Goal: Information Seeking & Learning: Find specific fact

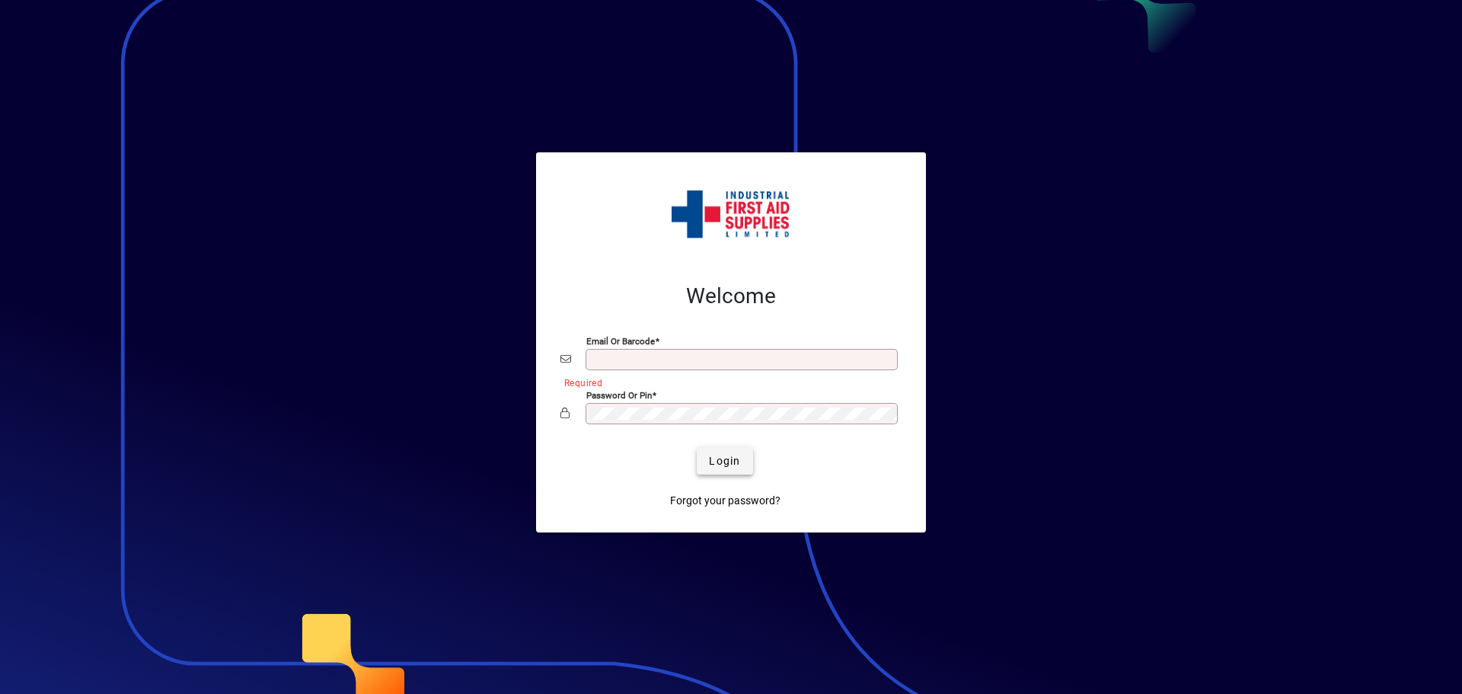
type input "**********"
click at [731, 457] on span "Login" at bounding box center [724, 461] width 31 height 16
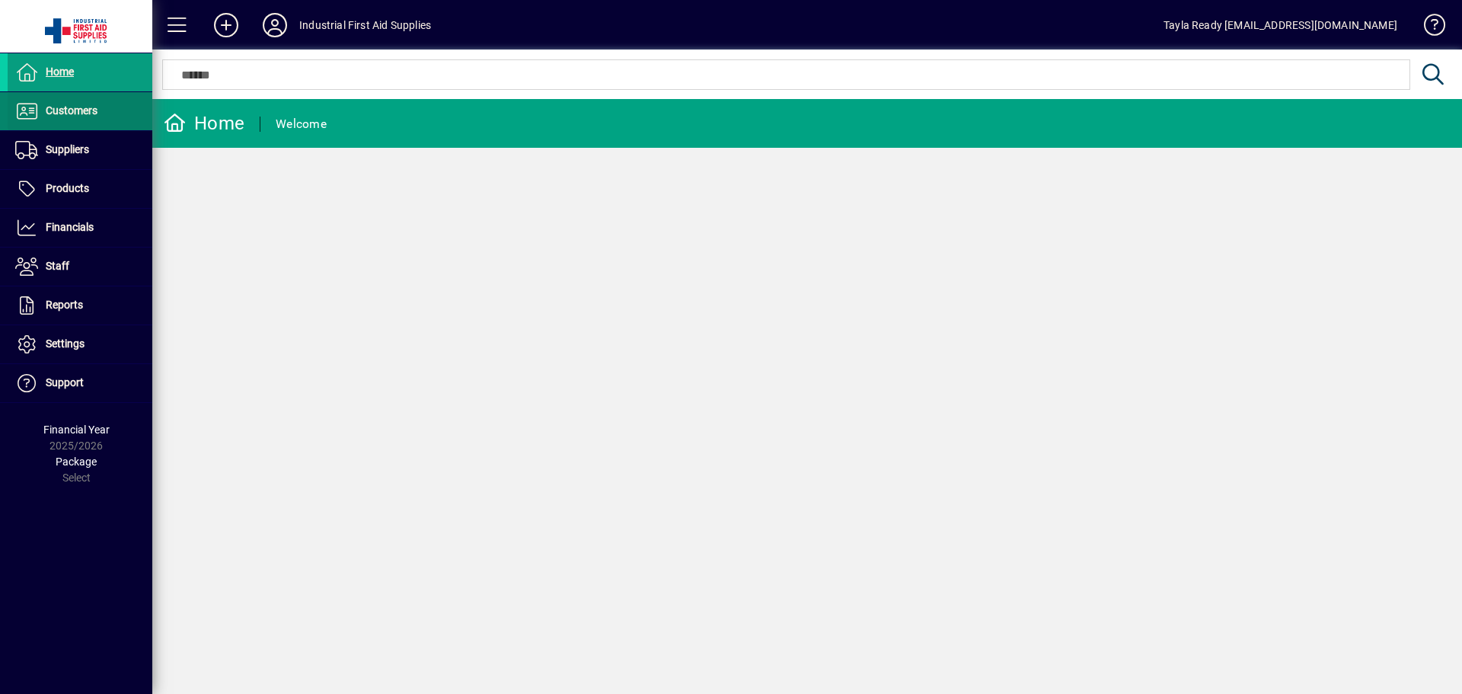
click at [78, 121] on span at bounding box center [80, 111] width 145 height 37
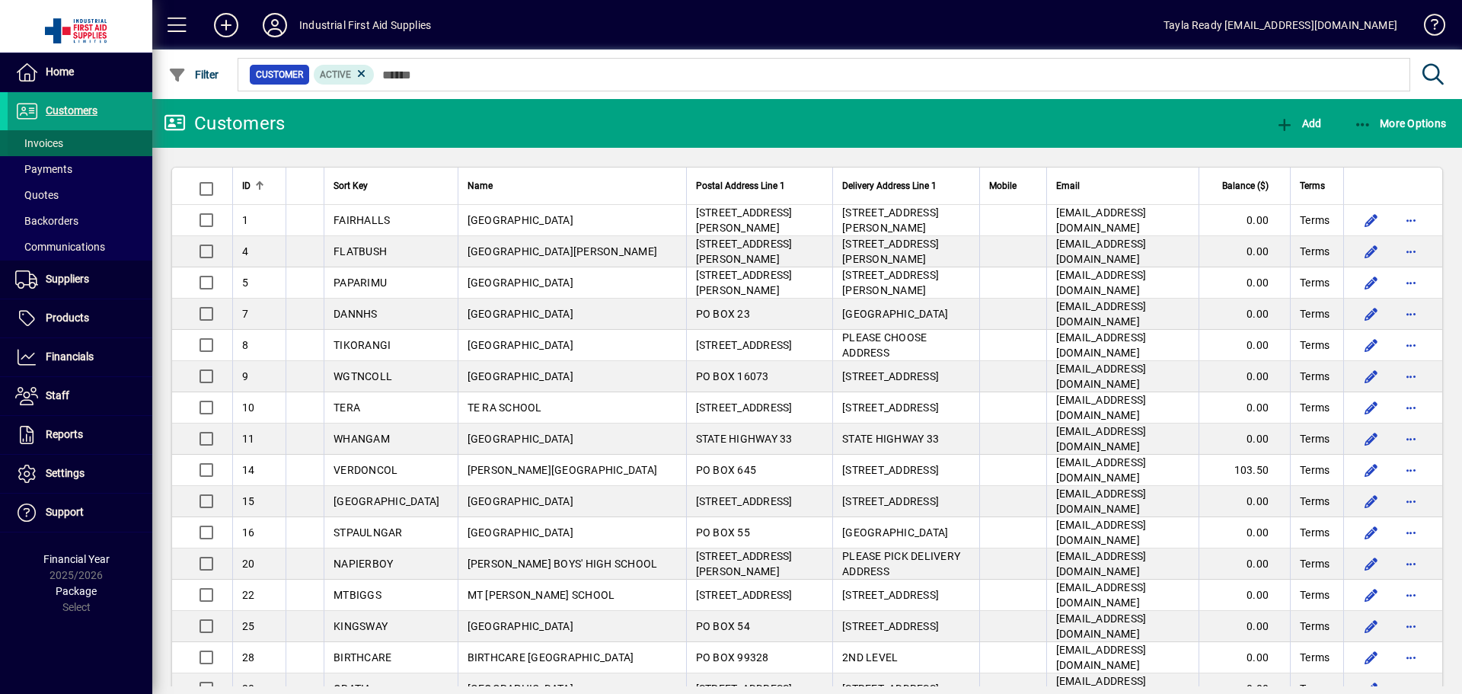
click at [103, 145] on span at bounding box center [80, 143] width 145 height 37
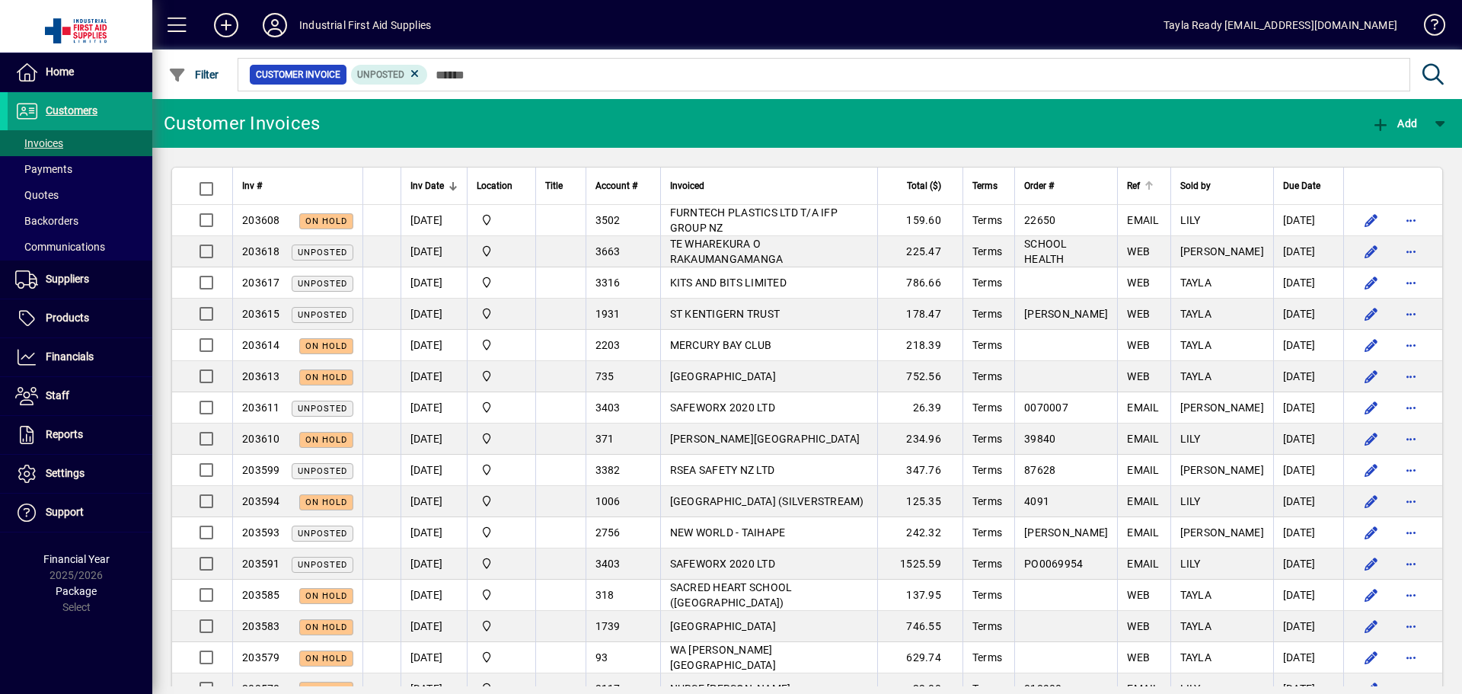
click at [1151, 176] on th "Ref" at bounding box center [1143, 185] width 53 height 37
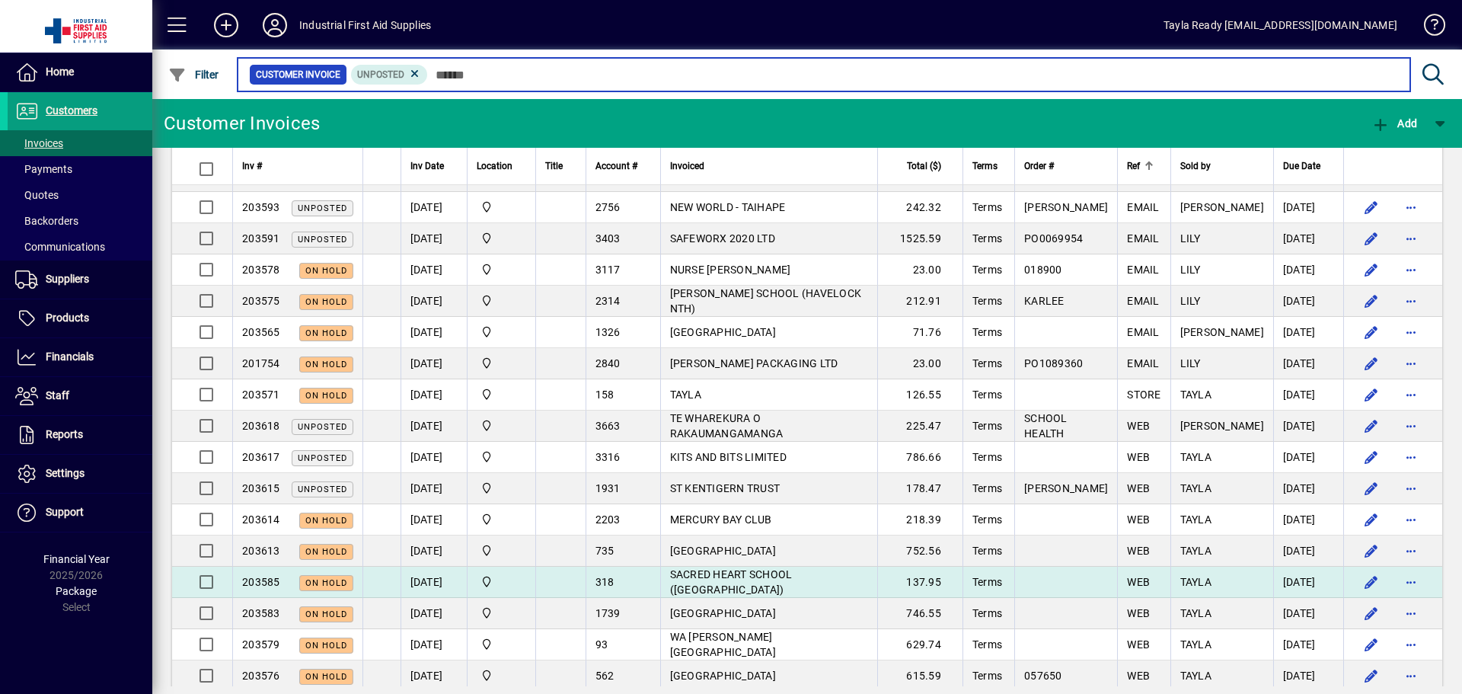
scroll to position [381, 0]
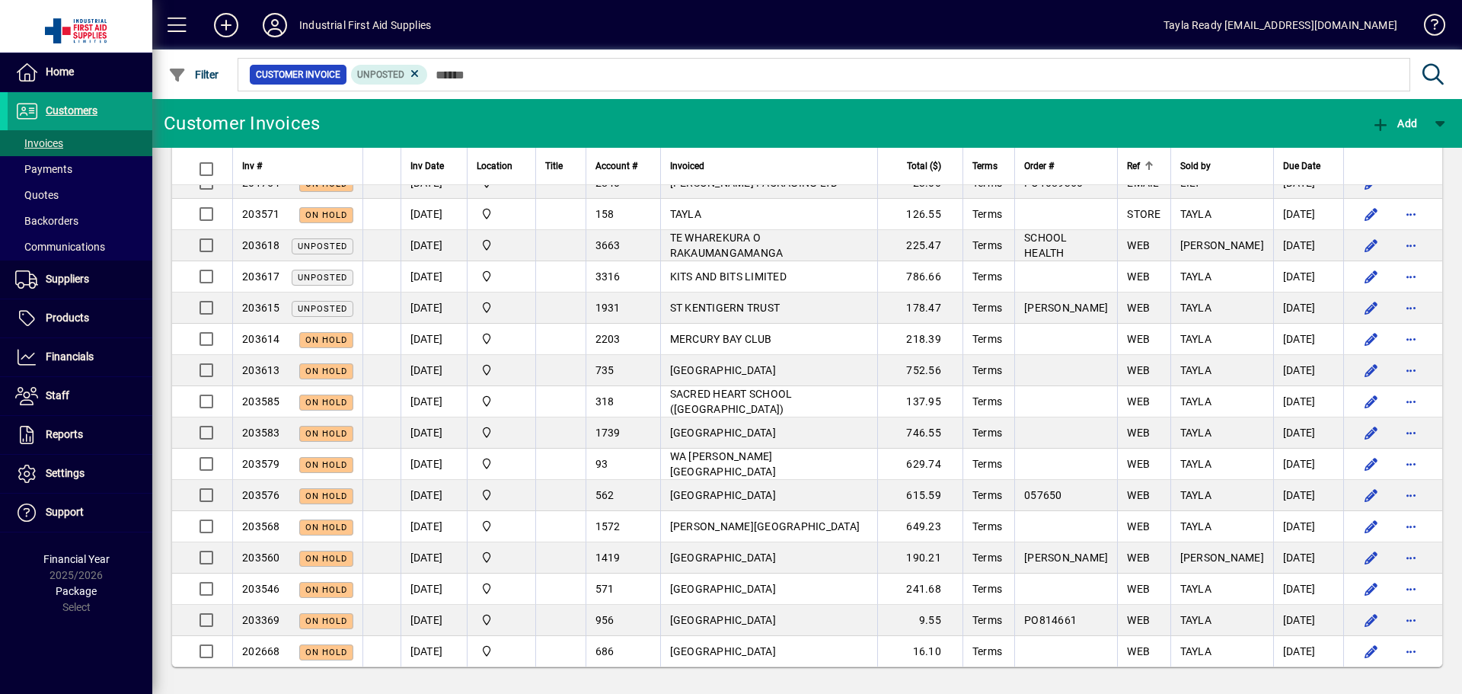
click at [602, 125] on mat-toolbar-row "Customer Invoices Add" at bounding box center [806, 123] width 1309 height 49
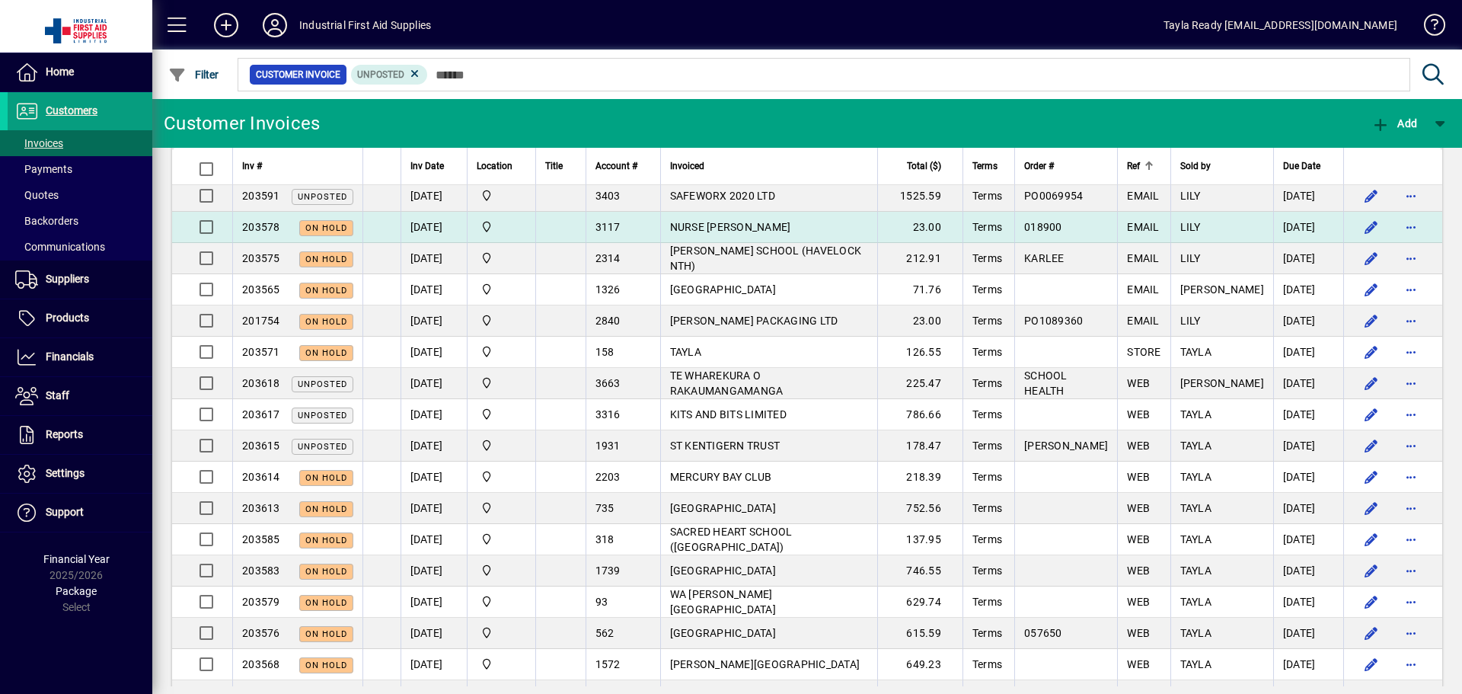
scroll to position [0, 0]
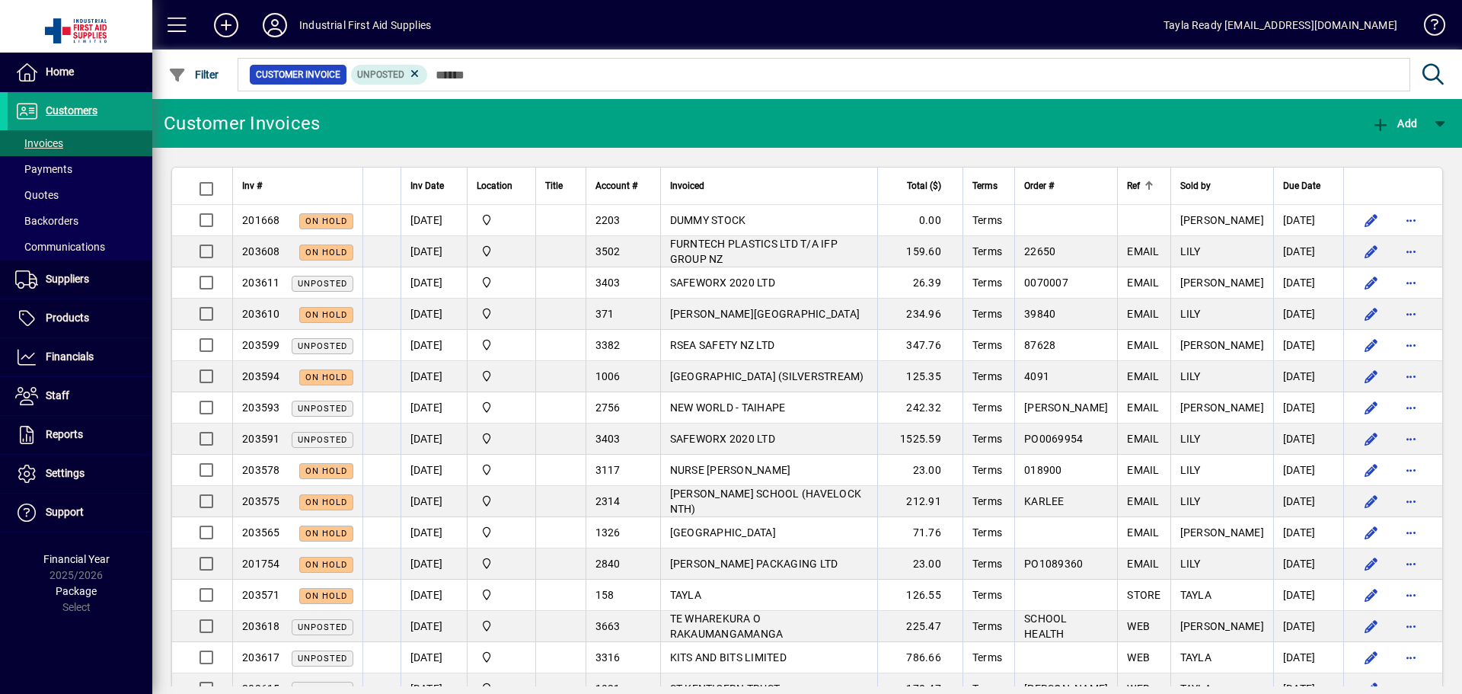
click at [534, 122] on mat-toolbar-row "Customer Invoices Add" at bounding box center [806, 123] width 1309 height 49
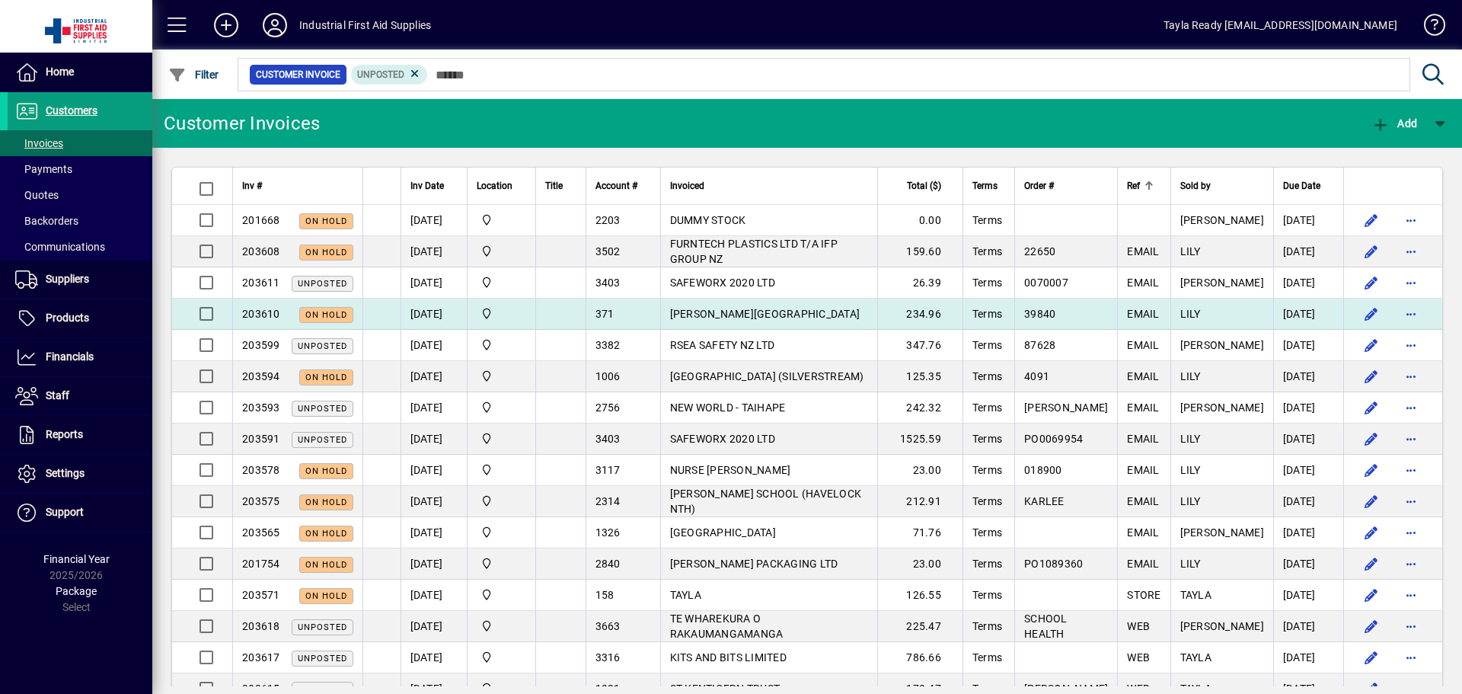
drag, startPoint x: 731, startPoint y: 319, endPoint x: 745, endPoint y: 311, distance: 16.1
click at [745, 311] on span "[PERSON_NAME][GEOGRAPHIC_DATA]" at bounding box center [765, 314] width 190 height 12
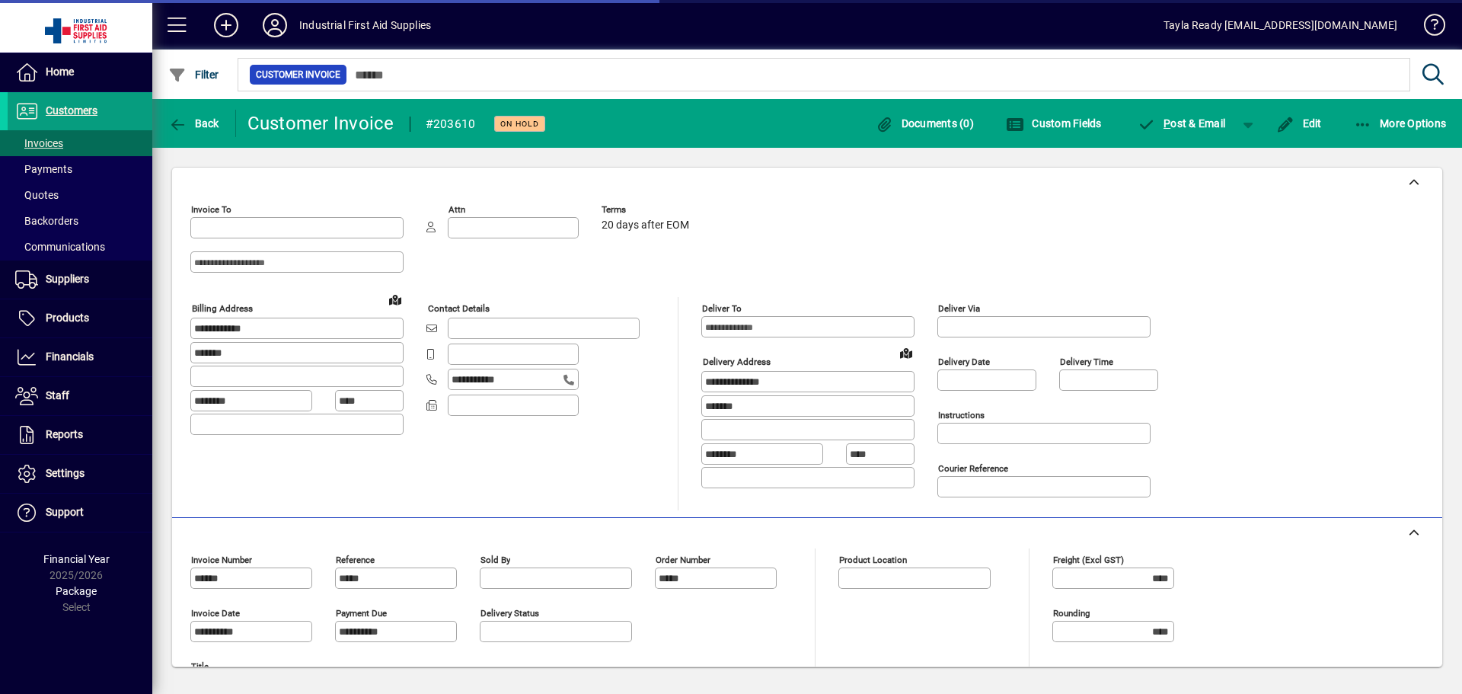
type input "**********"
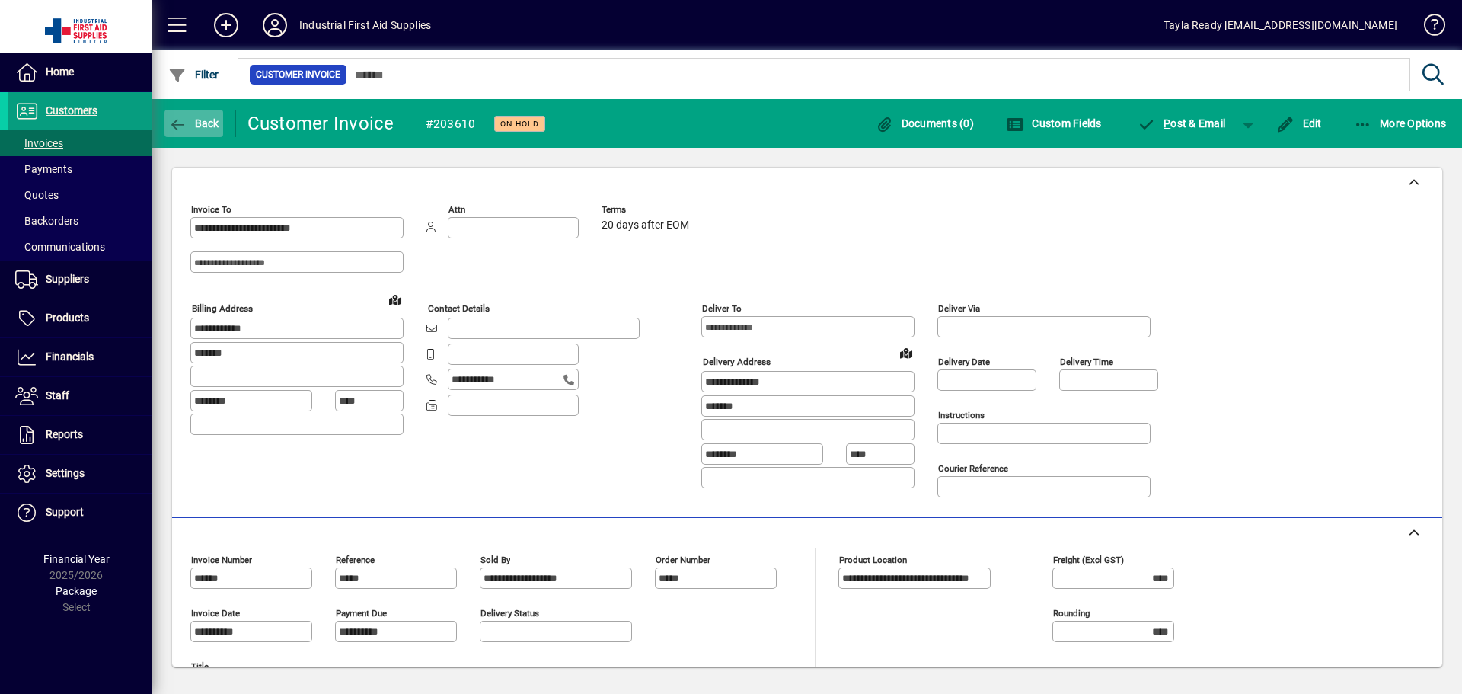
click at [184, 123] on icon "button" at bounding box center [177, 124] width 19 height 15
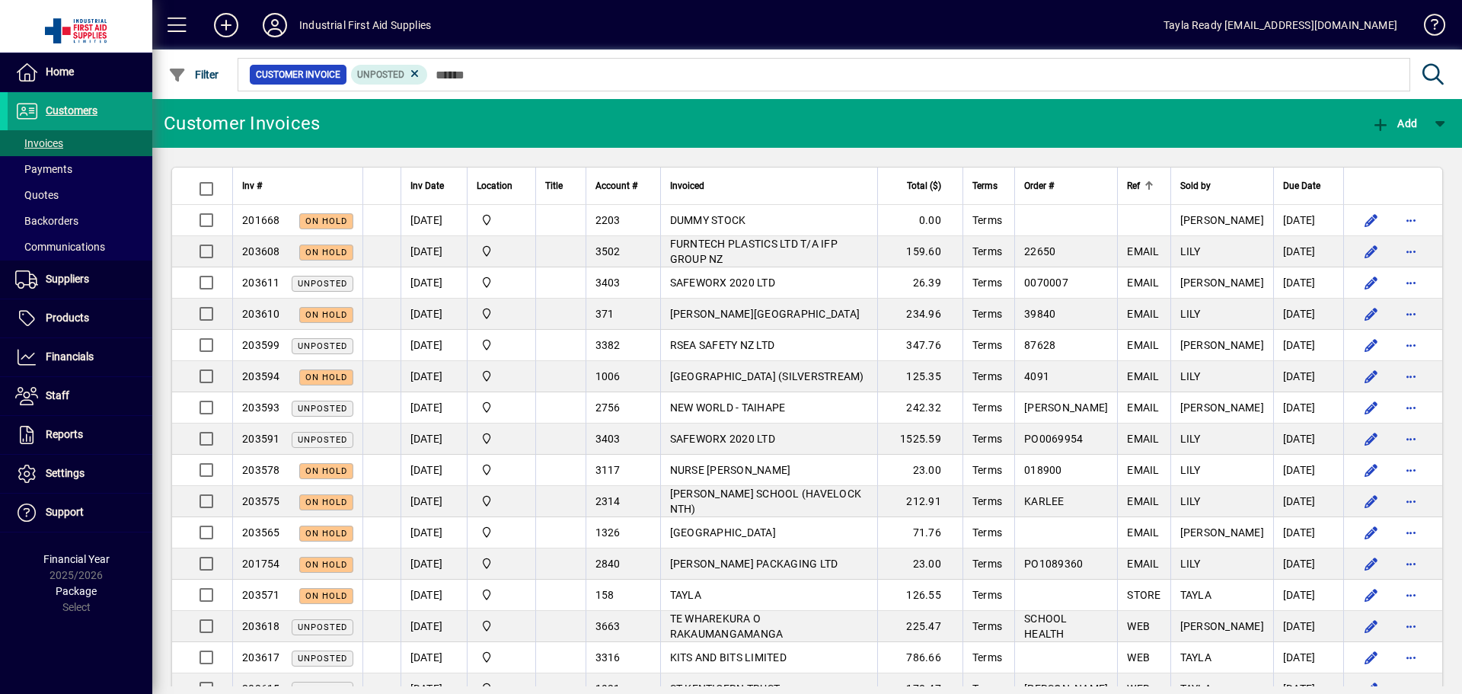
click at [703, 125] on mat-toolbar-row "Customer Invoices Add" at bounding box center [806, 123] width 1309 height 49
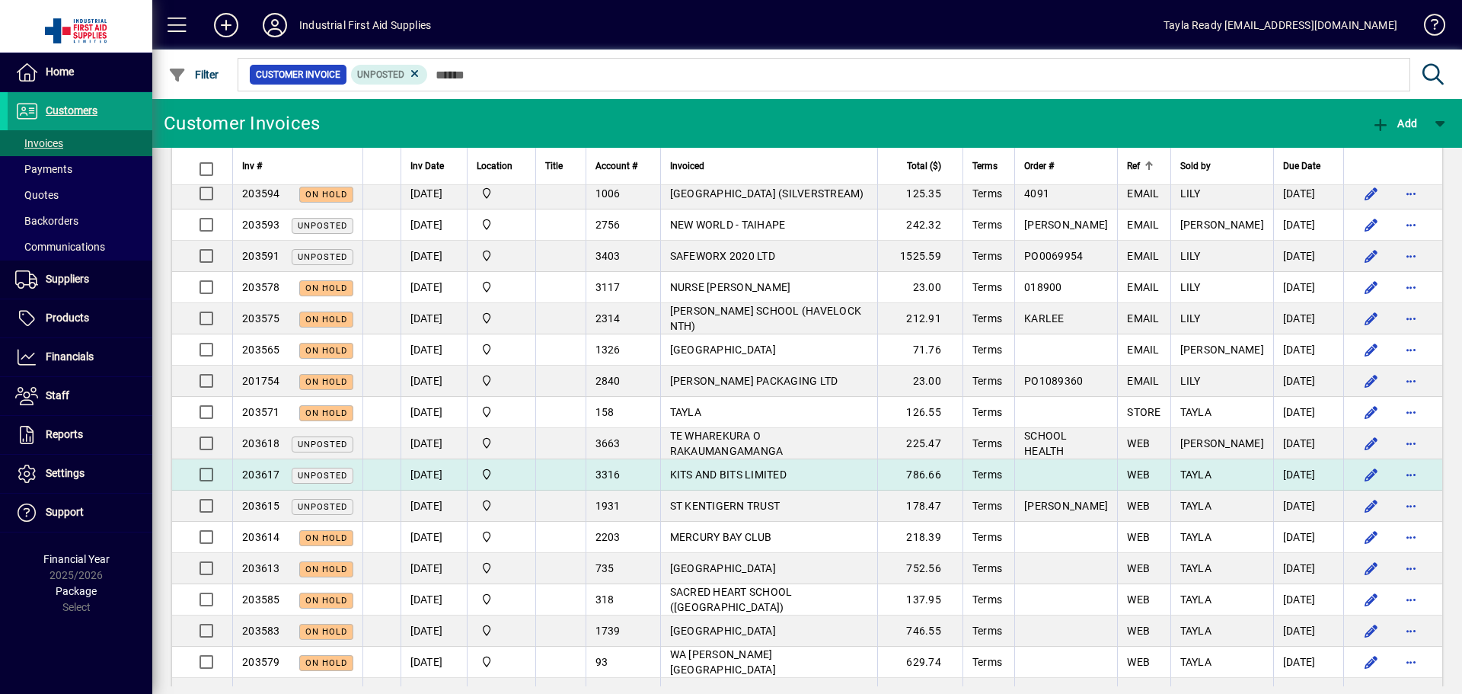
scroll to position [228, 0]
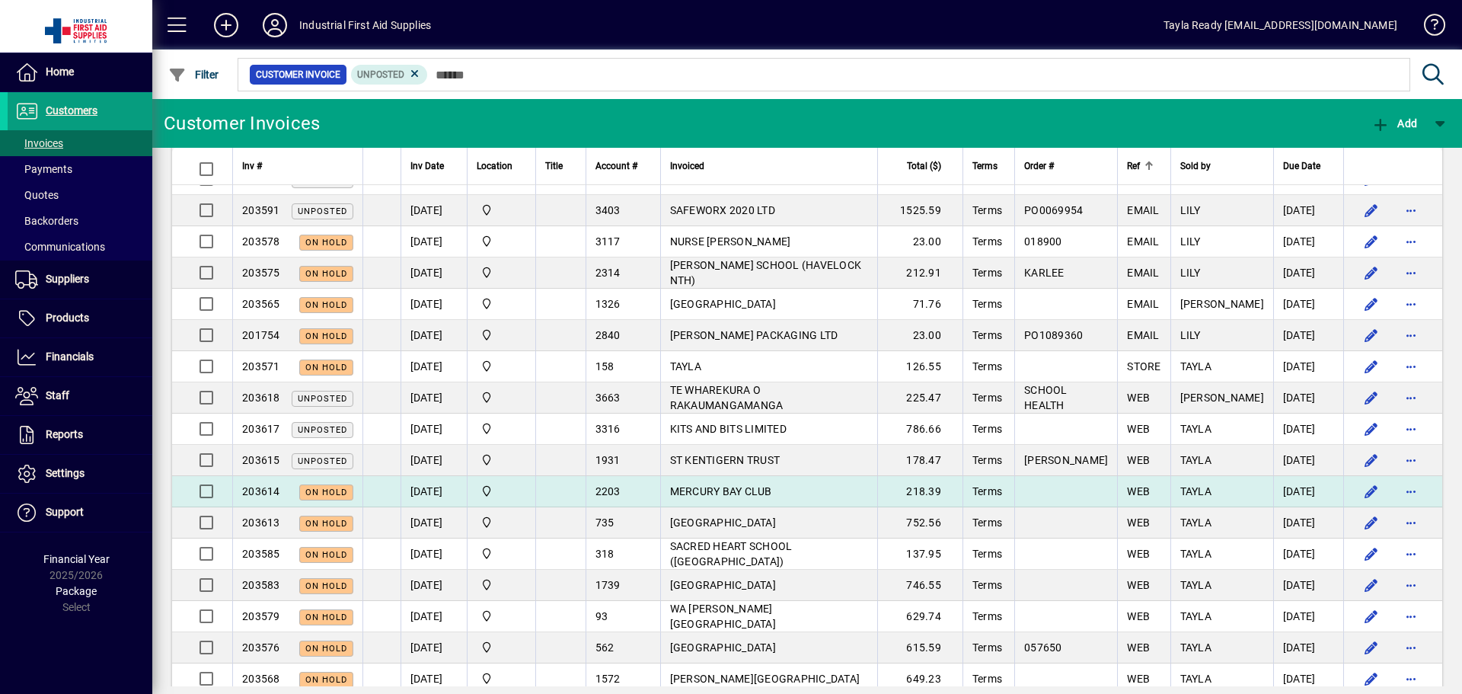
click at [801, 482] on td "MERCURY BAY CLUB" at bounding box center [768, 491] width 217 height 31
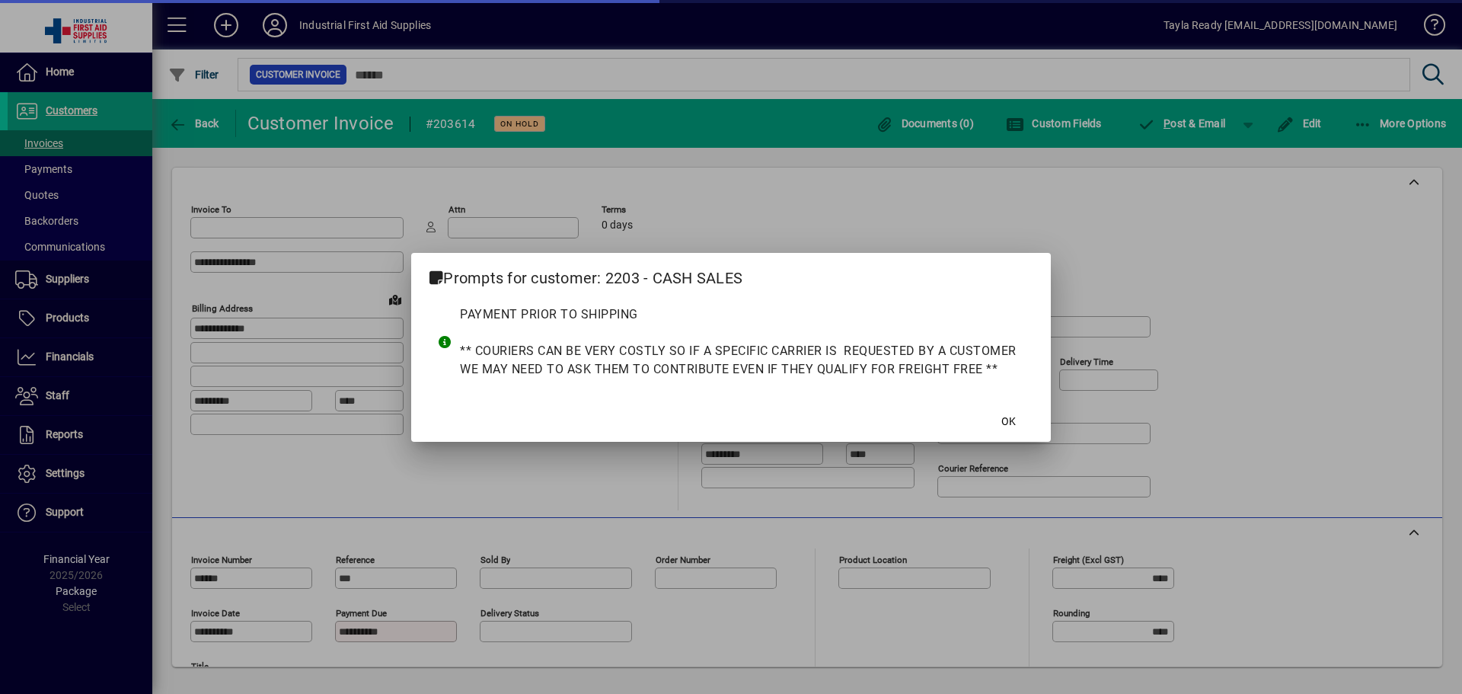
type input "**********"
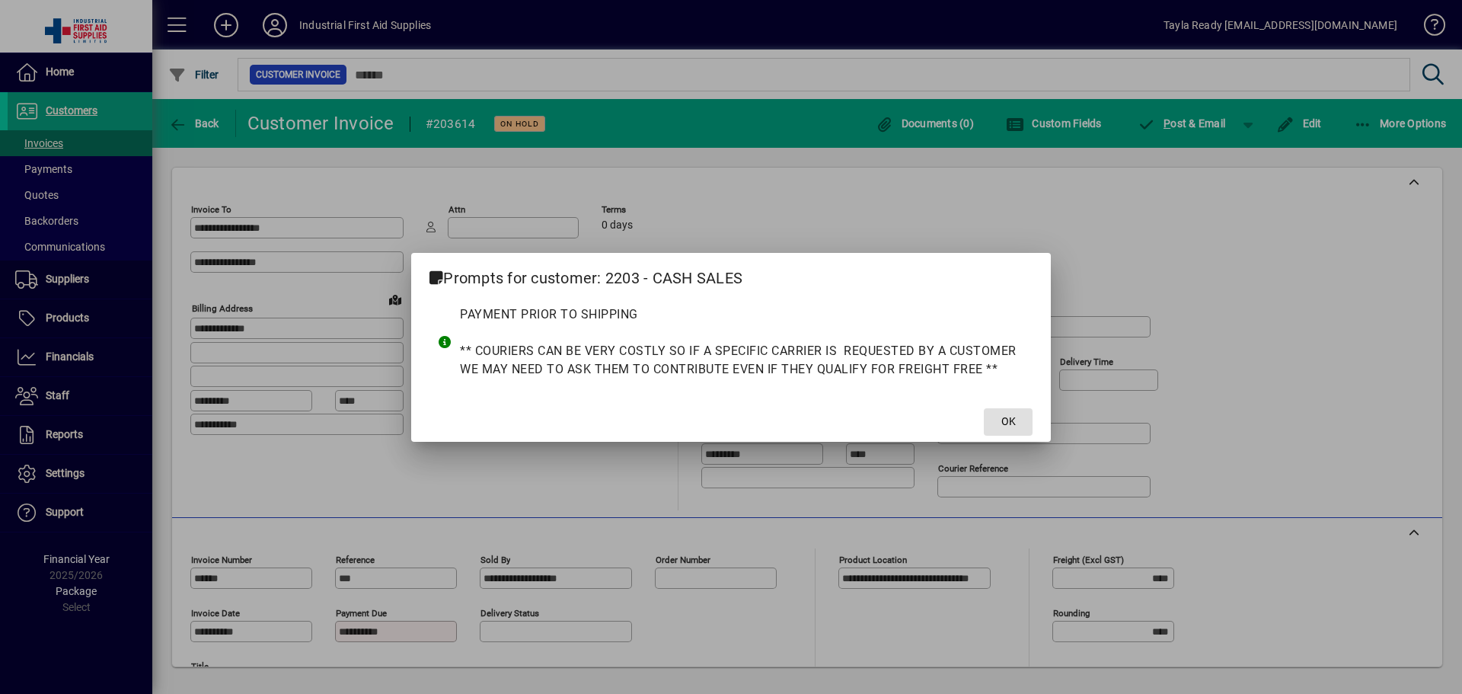
click at [1020, 423] on span at bounding box center [1008, 422] width 49 height 37
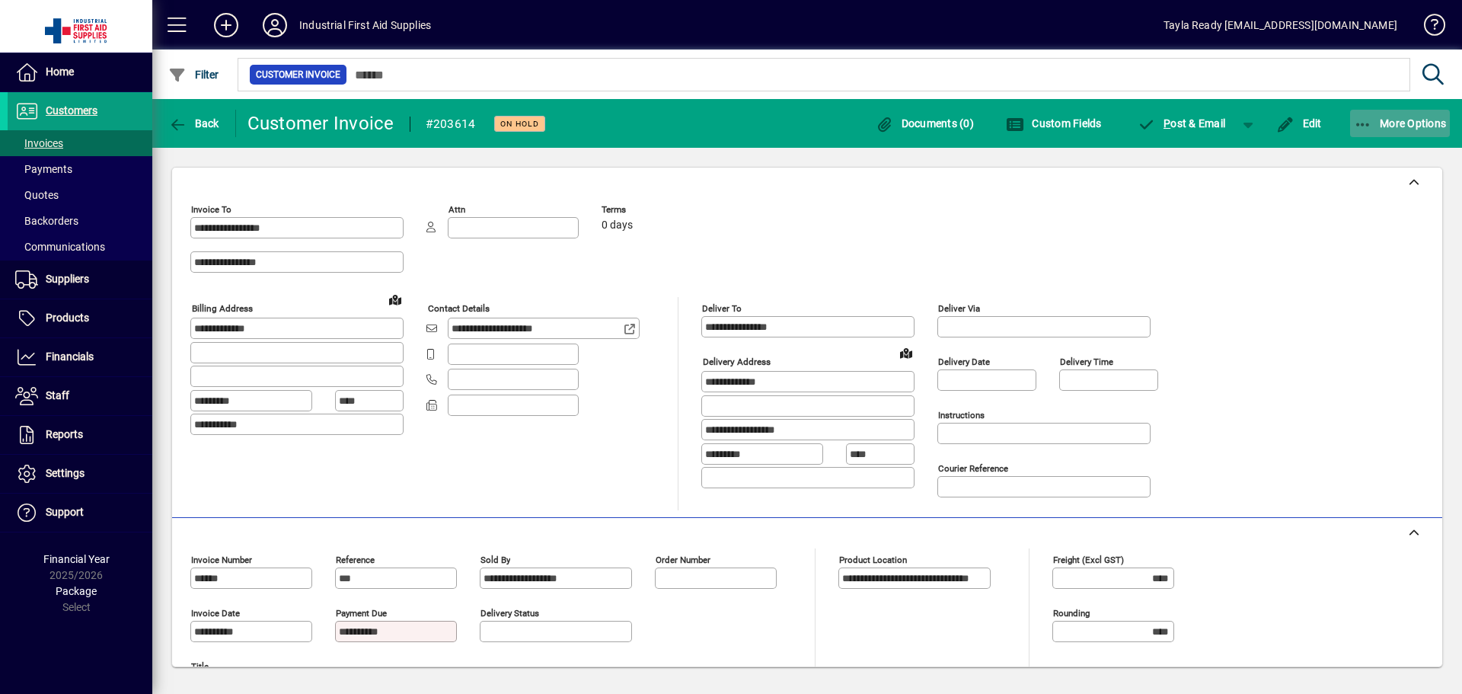
click at [1370, 122] on icon "button" at bounding box center [1363, 124] width 19 height 15
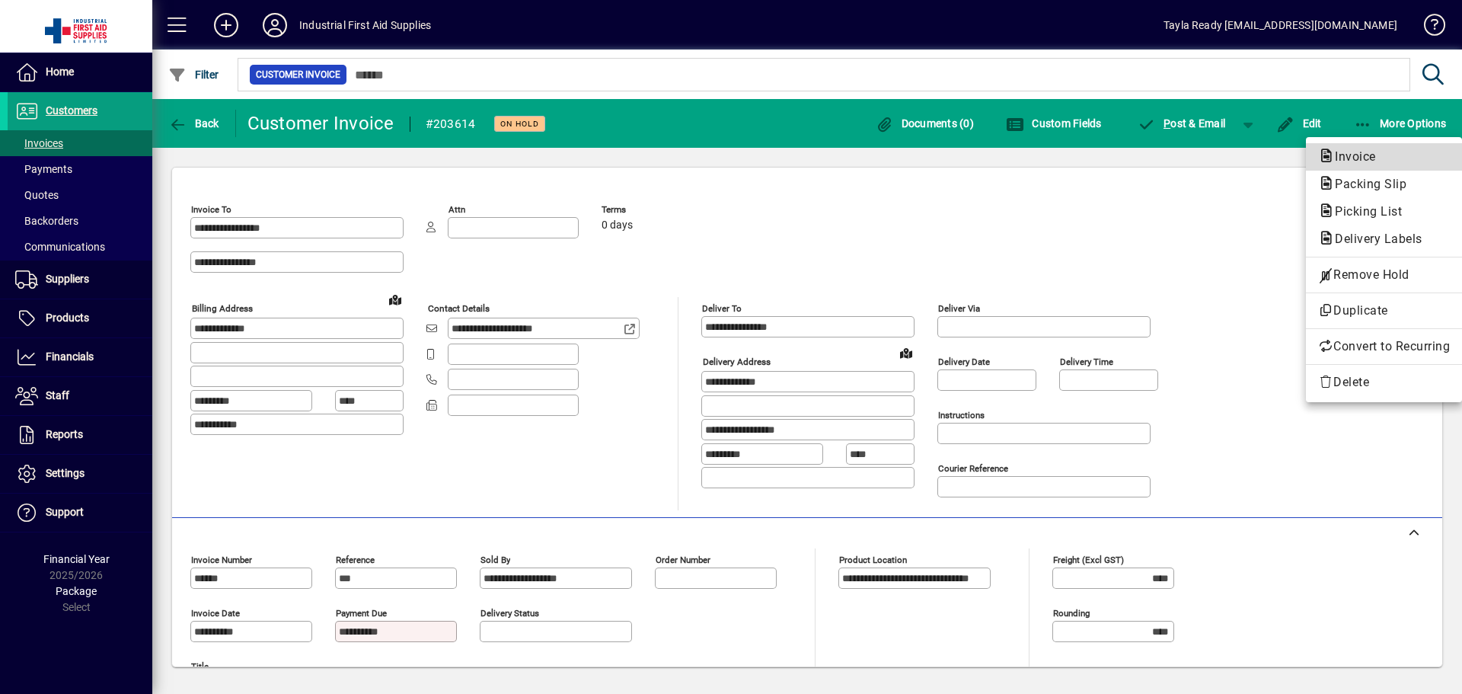
click at [1353, 161] on span "Invoice" at bounding box center [1350, 156] width 65 height 14
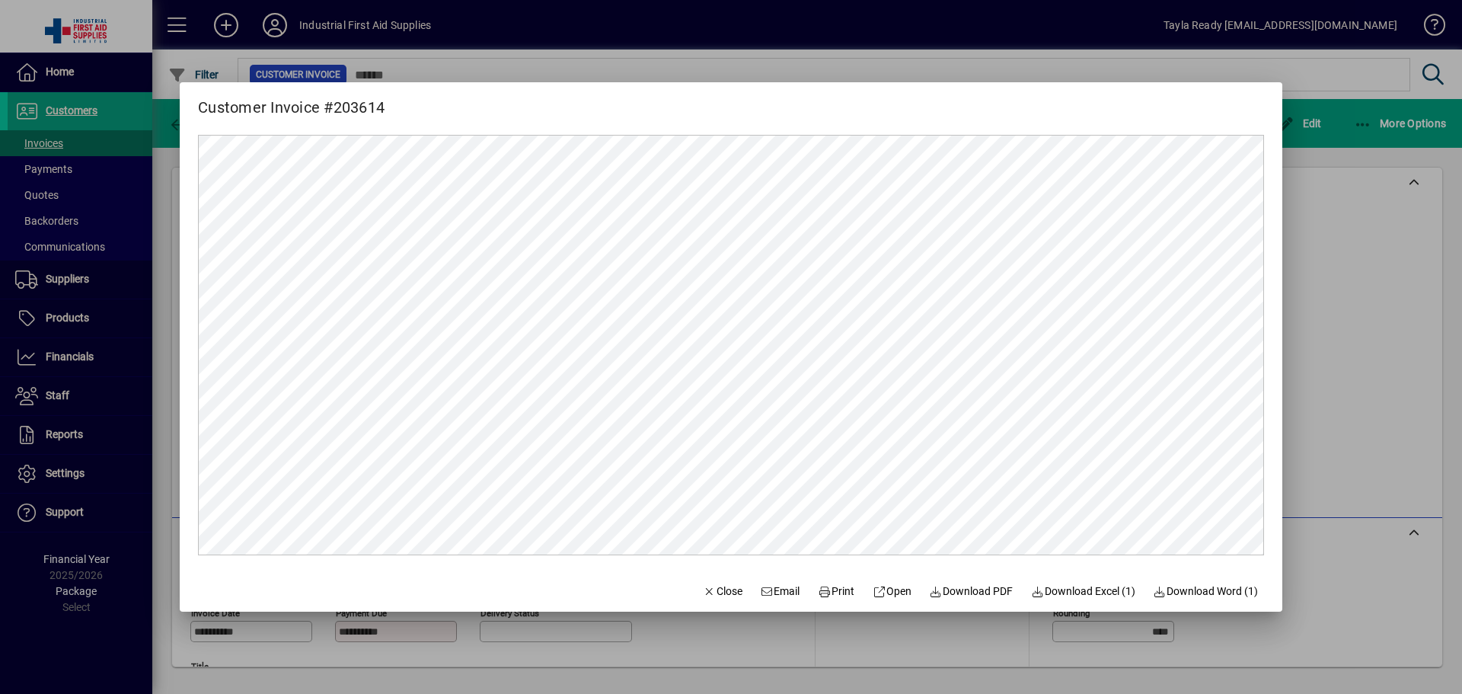
click at [1312, 266] on div at bounding box center [731, 347] width 1462 height 694
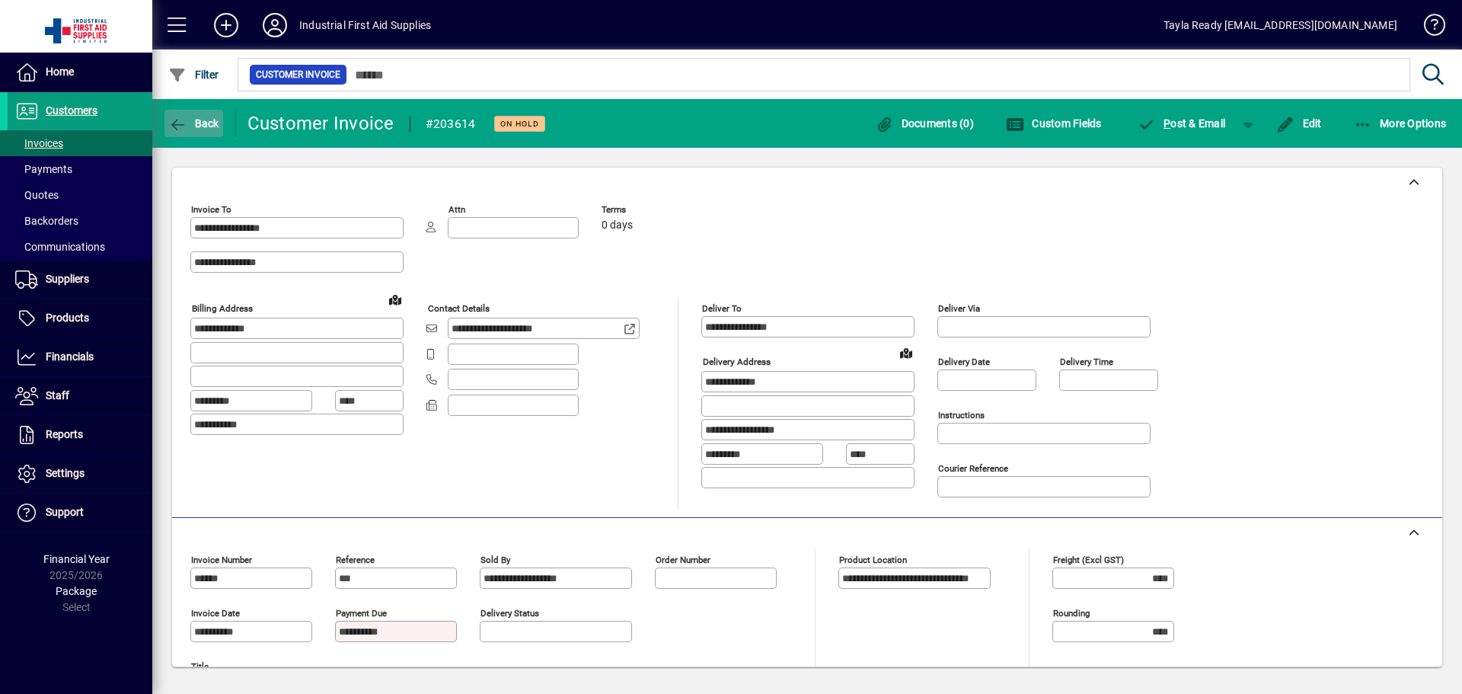
click at [217, 123] on span "Back" at bounding box center [193, 123] width 51 height 12
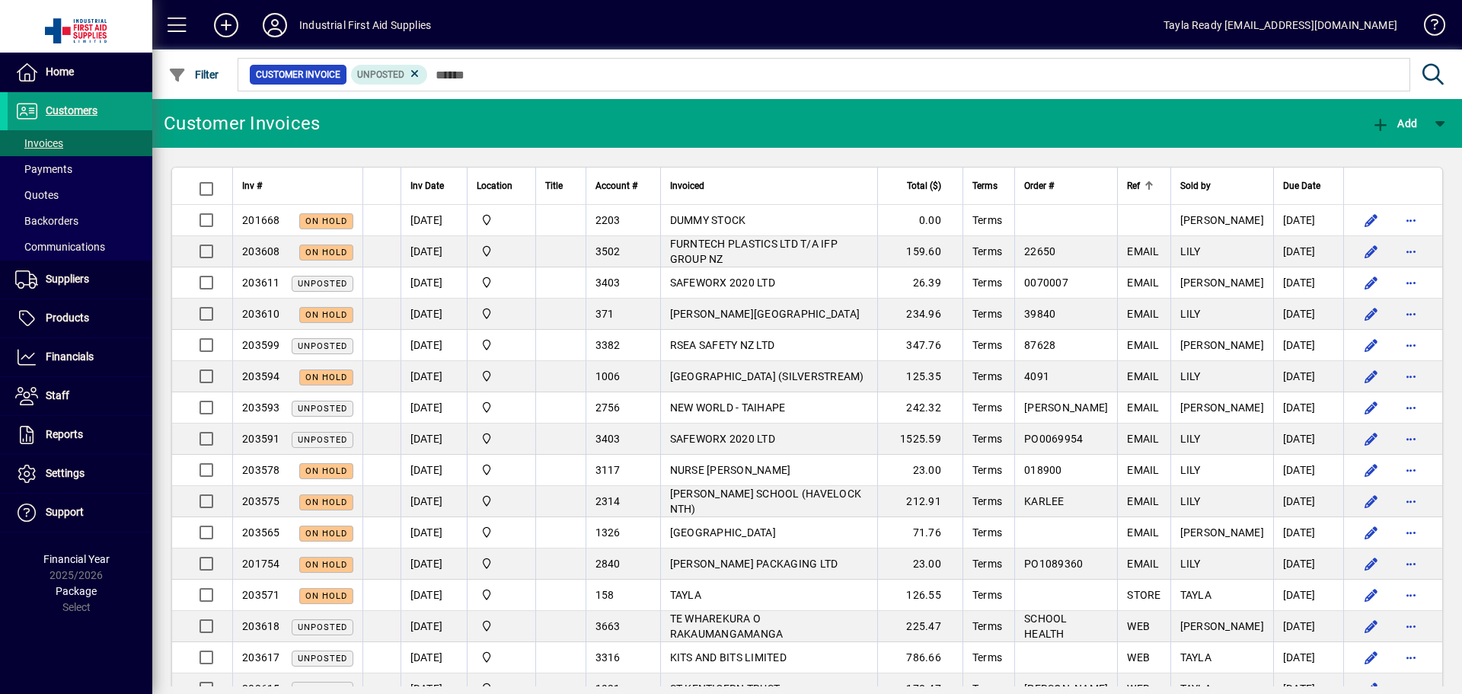
click at [400, 136] on mat-toolbar-row "Customer Invoices Add" at bounding box center [806, 123] width 1309 height 49
click at [309, 186] on div "Inv #" at bounding box center [297, 185] width 111 height 17
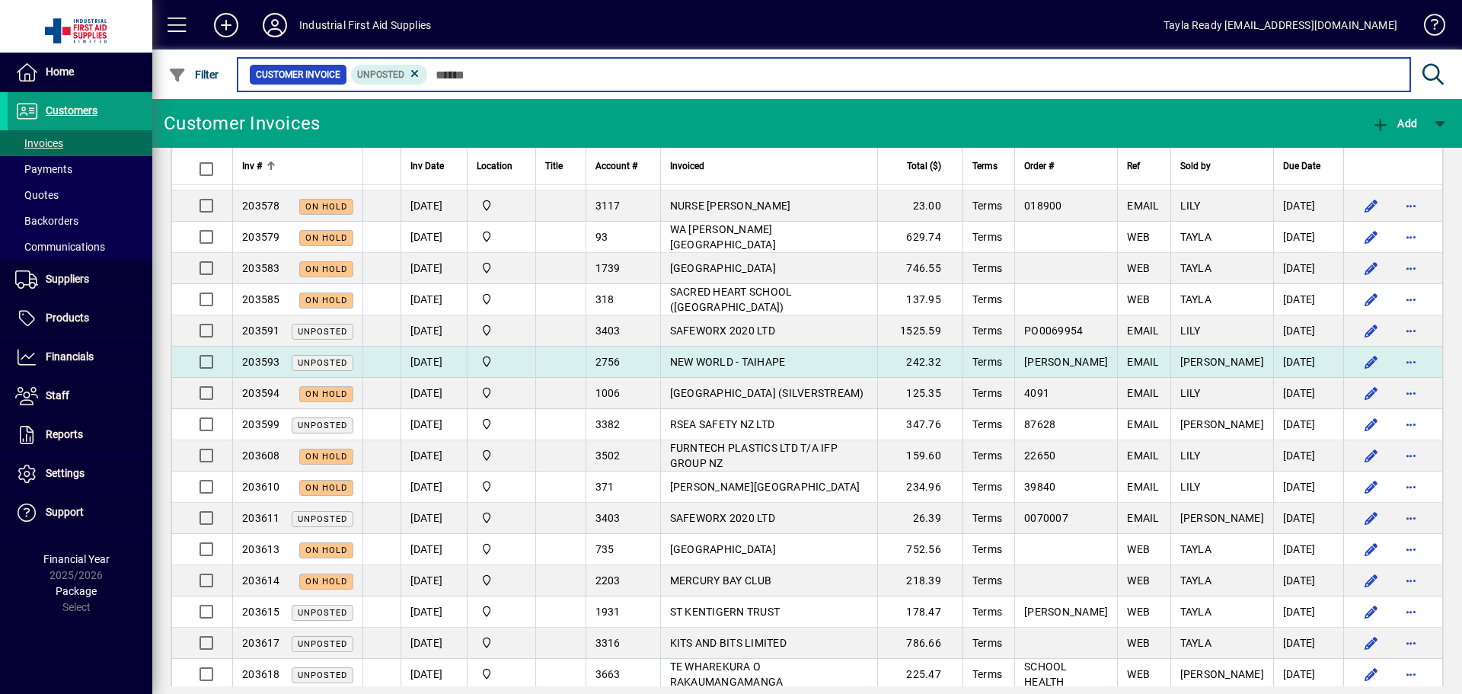
scroll to position [381, 0]
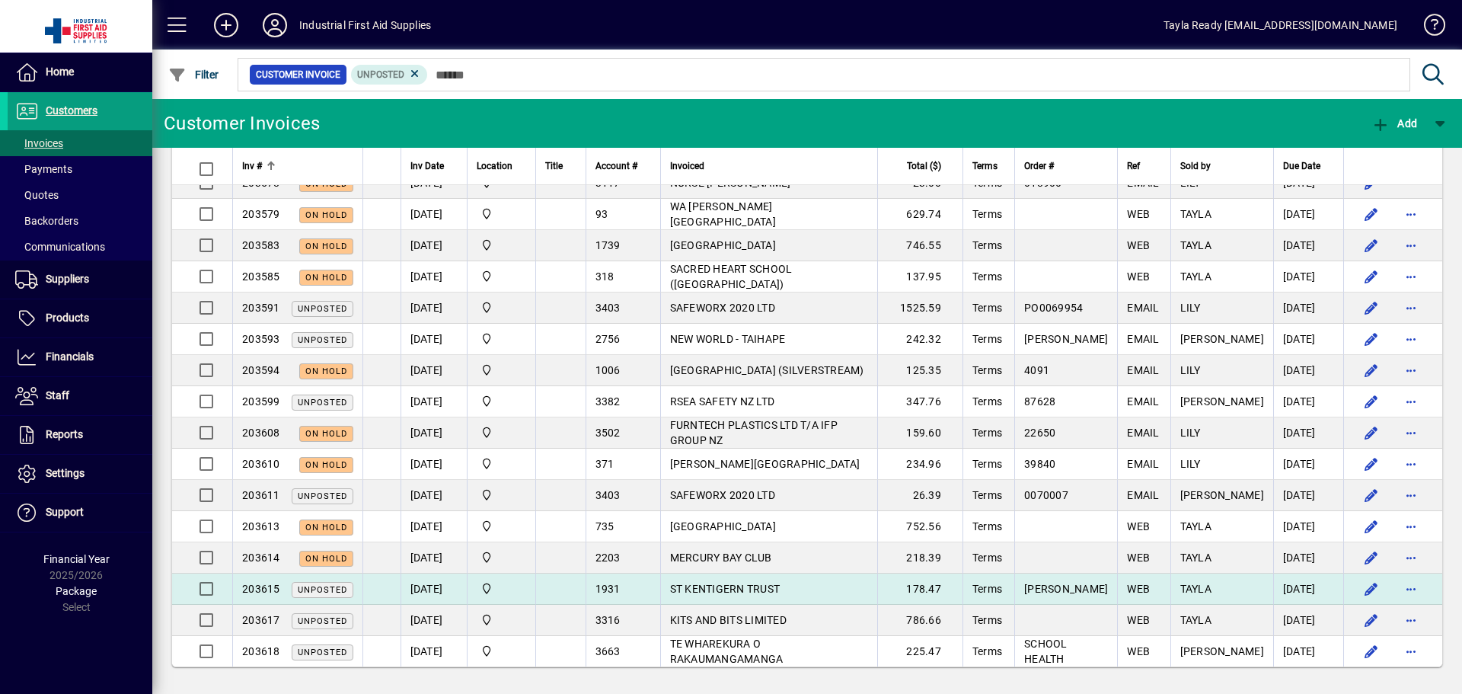
click at [812, 592] on td "ST KENTIGERN TRUST" at bounding box center [768, 588] width 217 height 31
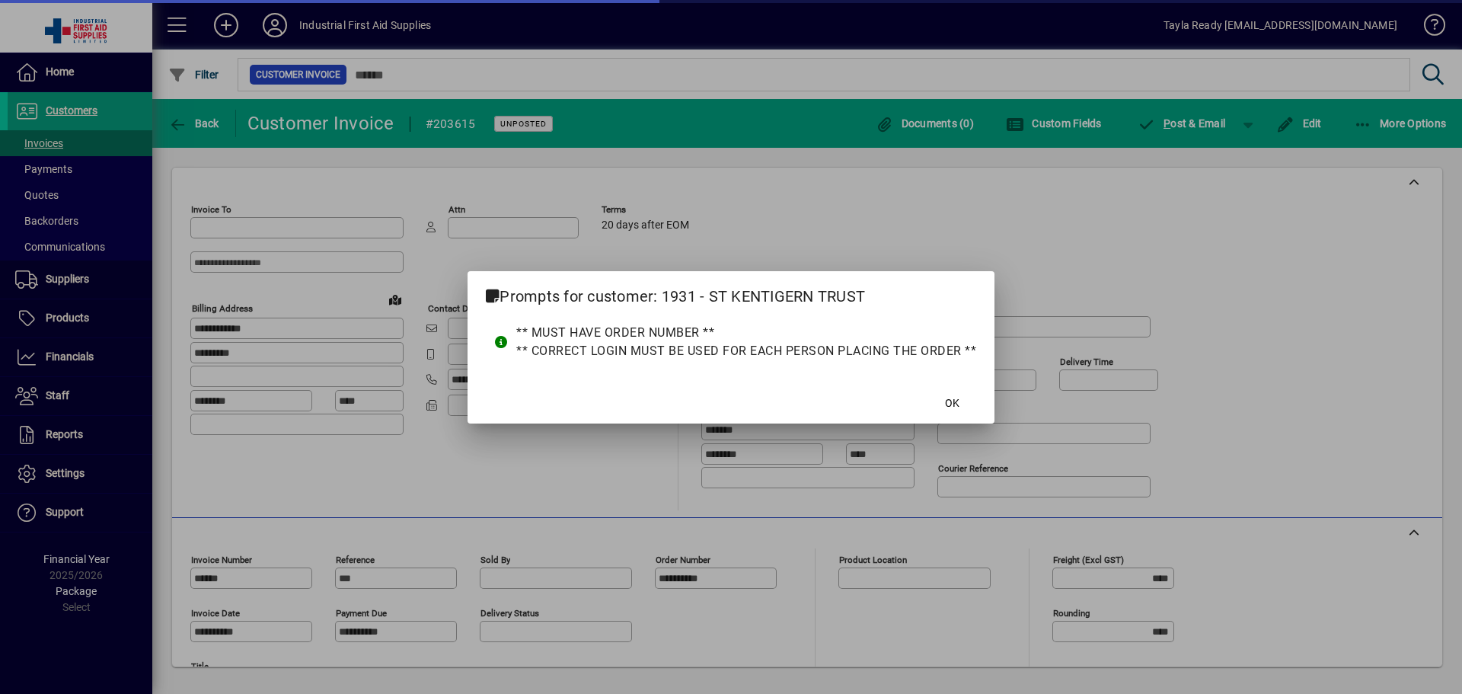
type input "**********"
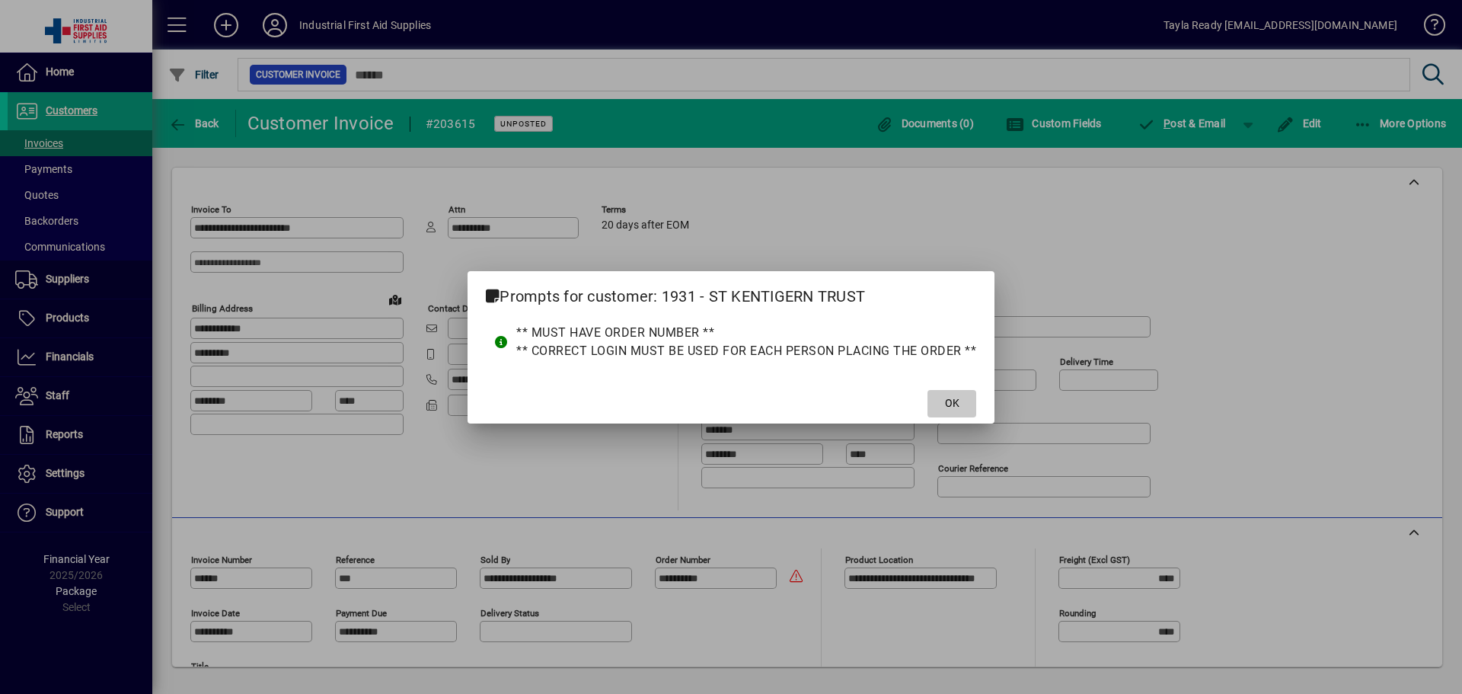
click at [968, 407] on span at bounding box center [951, 403] width 49 height 37
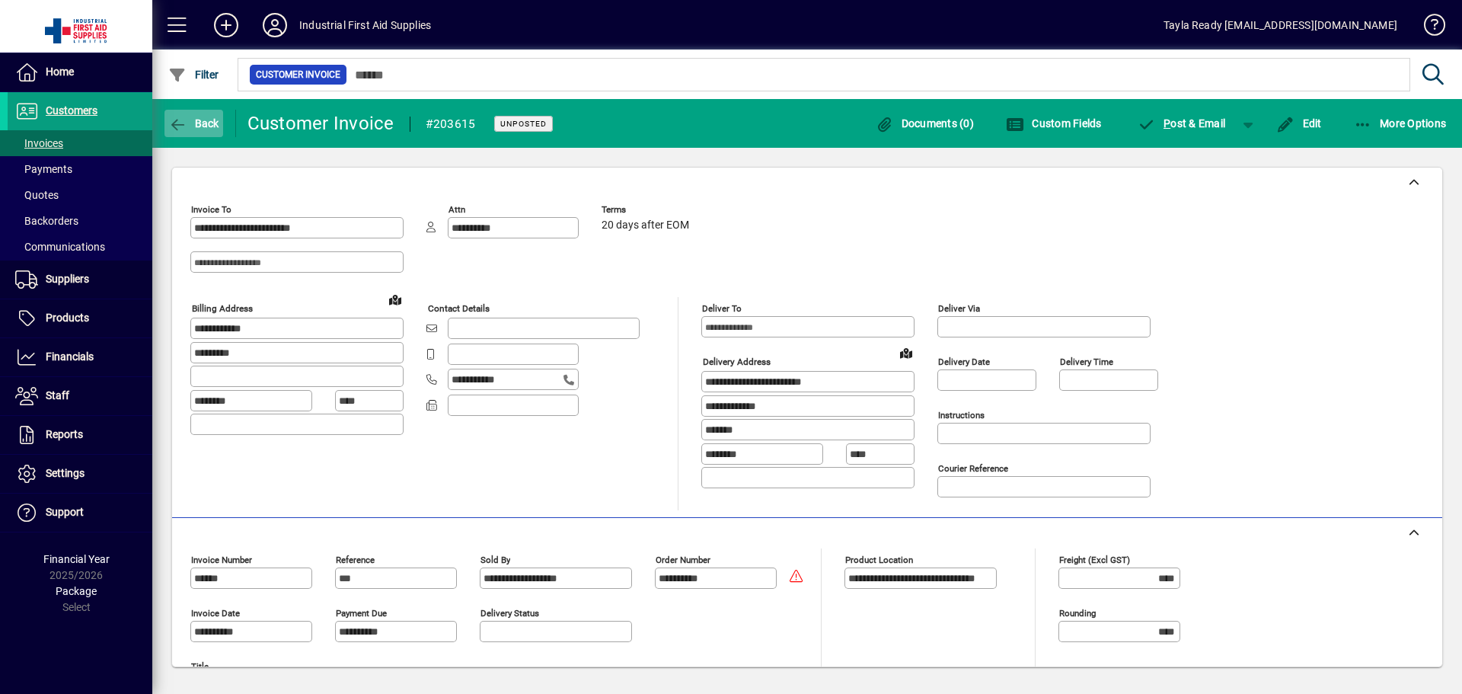
click at [209, 127] on span "Back" at bounding box center [193, 123] width 51 height 12
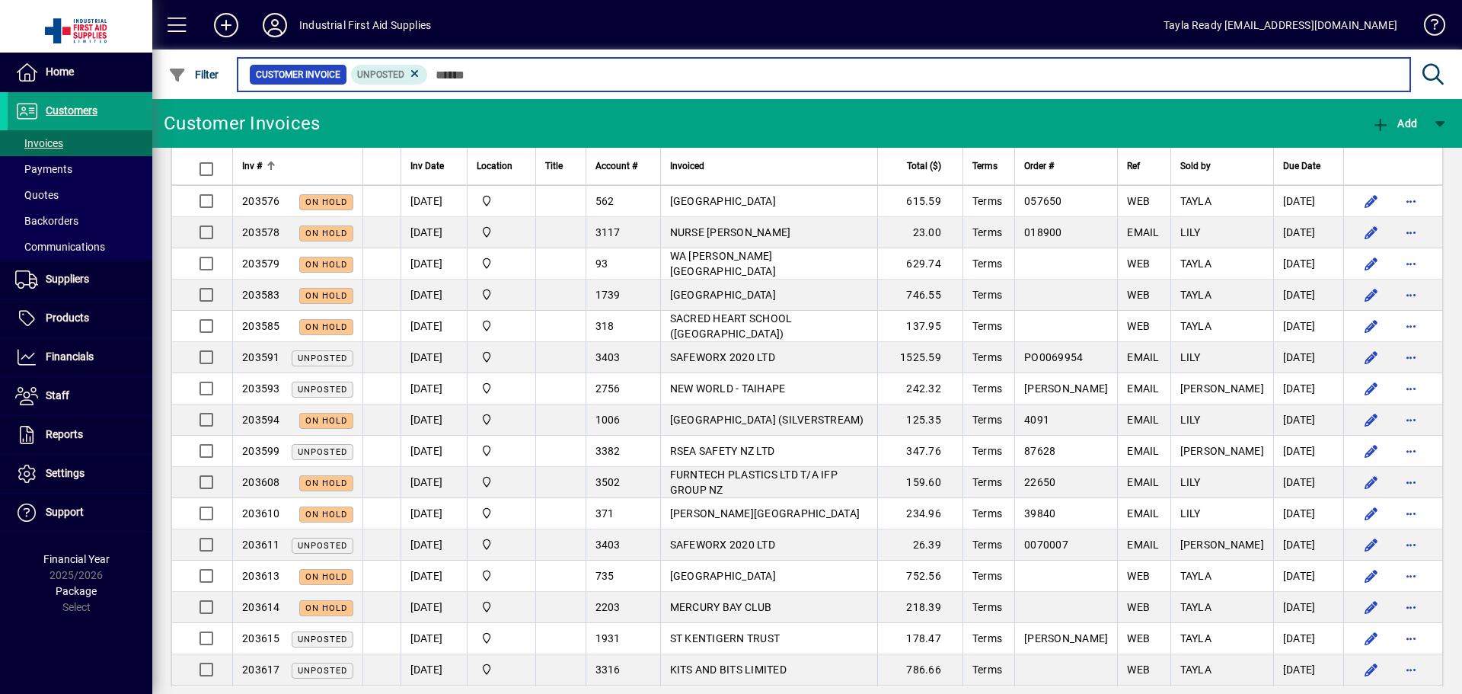
scroll to position [381, 0]
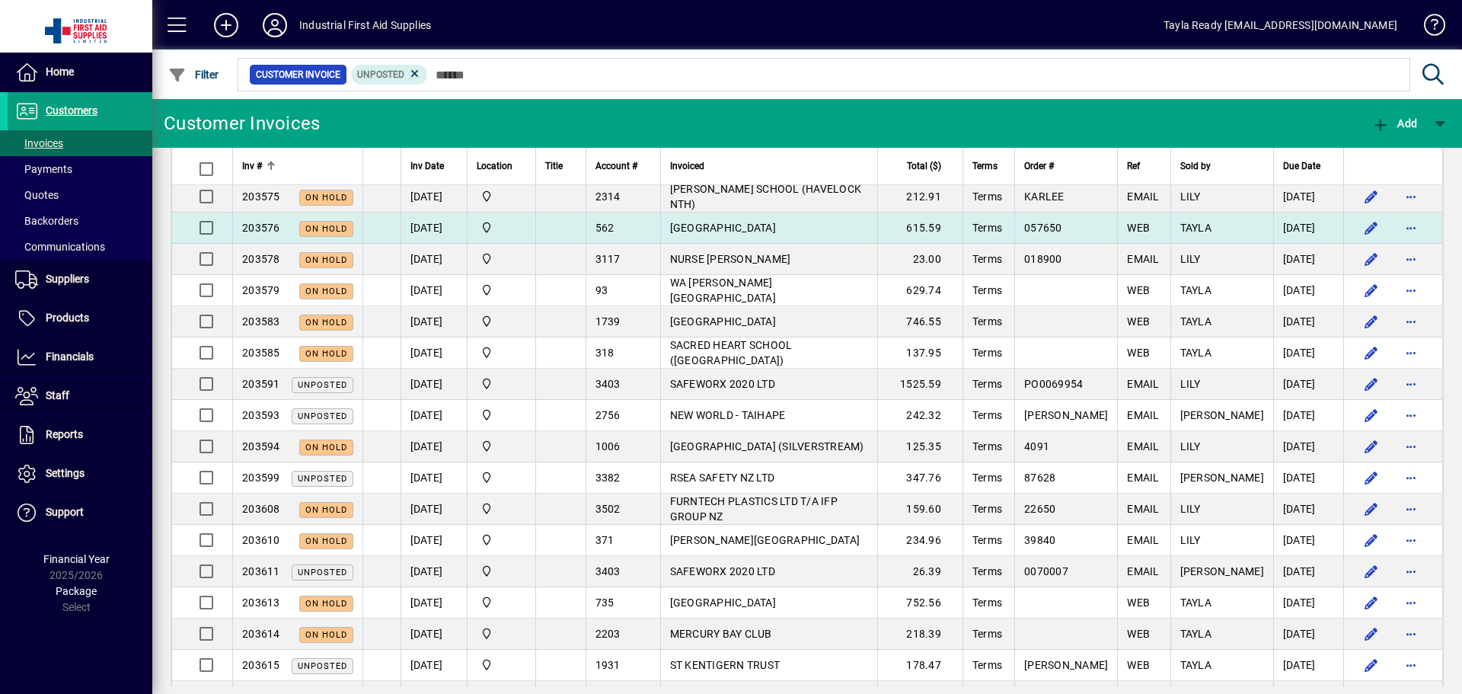
scroll to position [381, 0]
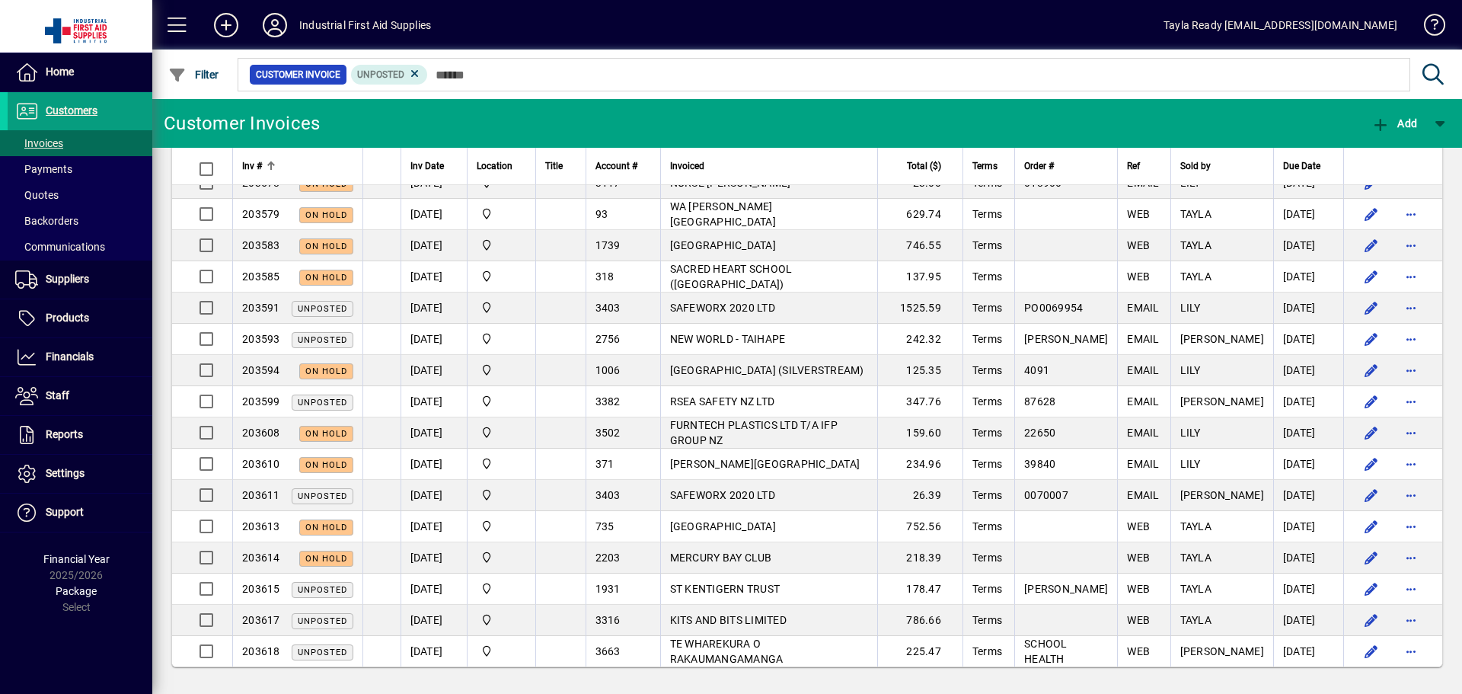
drag, startPoint x: 843, startPoint y: 110, endPoint x: 847, endPoint y: 104, distance: 8.2
click at [843, 110] on mat-toolbar-row "Customer Invoices Add" at bounding box center [806, 123] width 1309 height 49
click at [107, 313] on span at bounding box center [80, 318] width 145 height 37
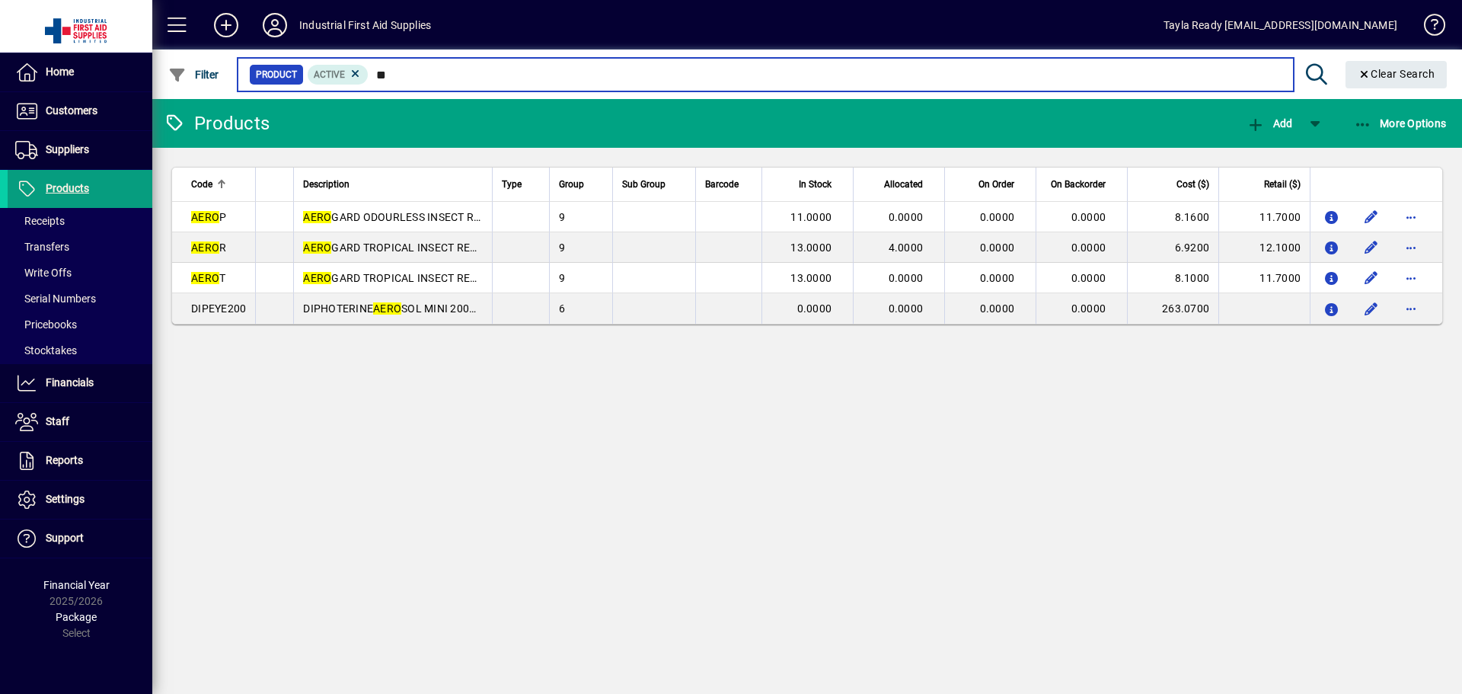
type input "*"
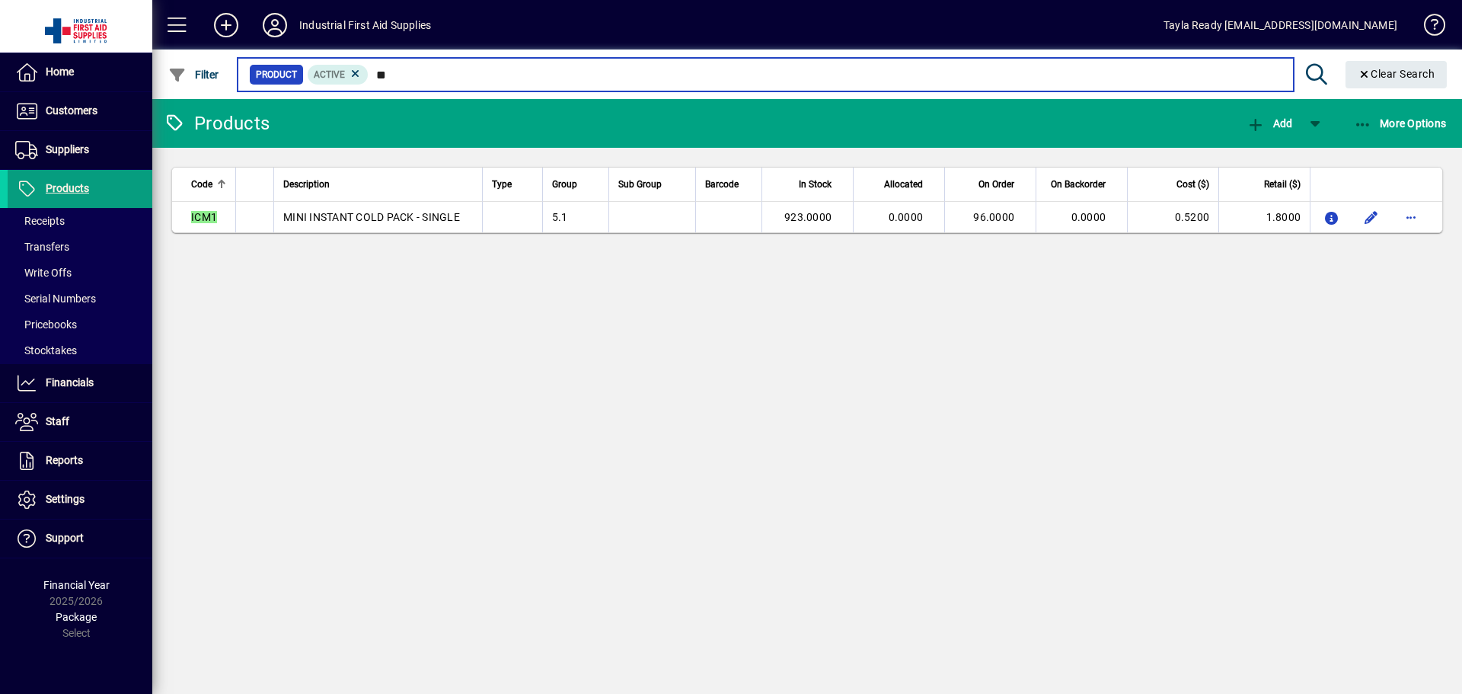
type input "*"
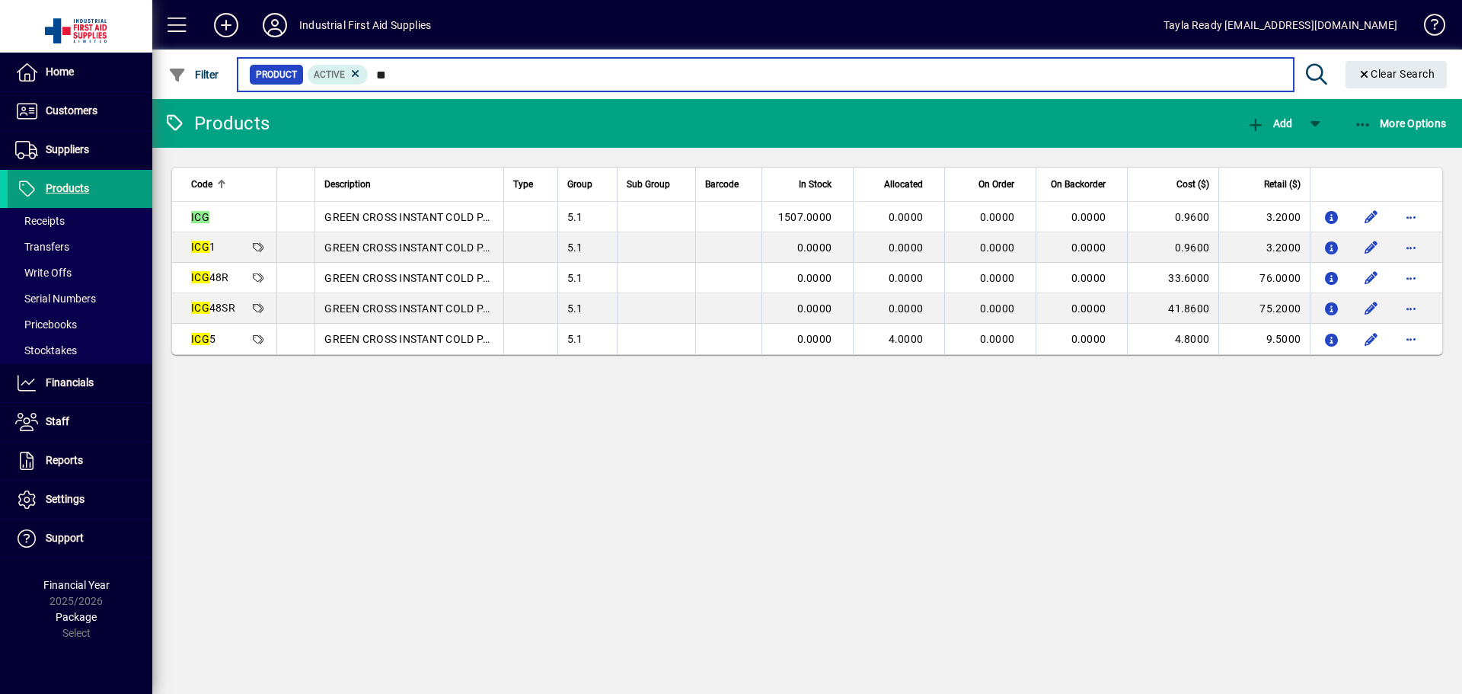
type input "*"
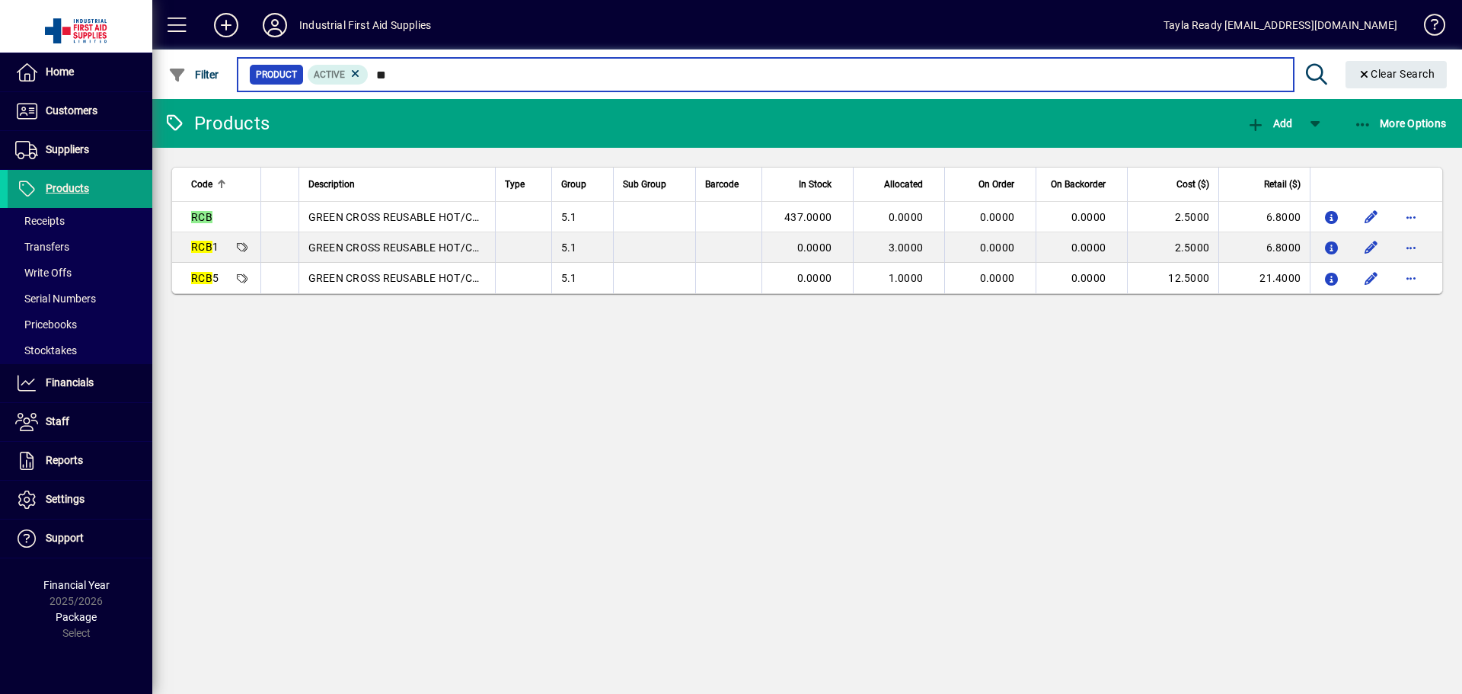
type input "*"
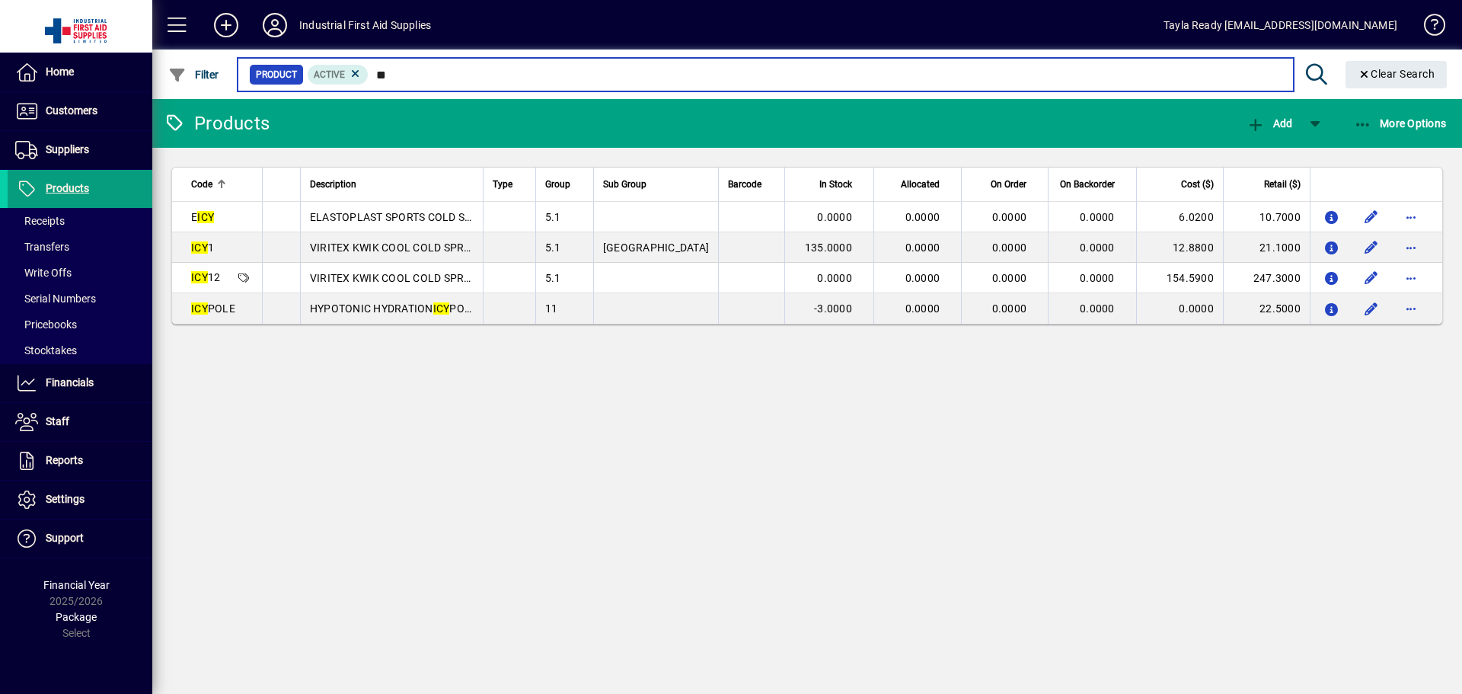
type input "*"
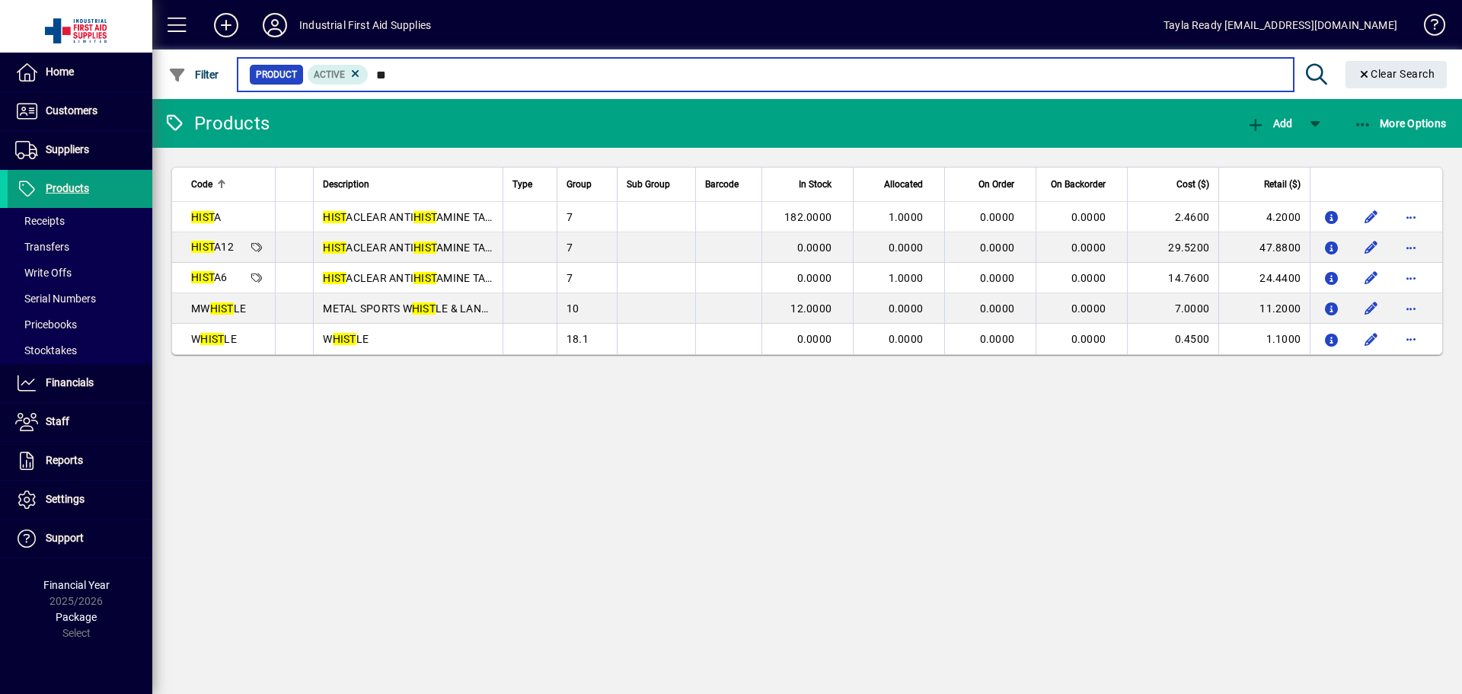
type input "*"
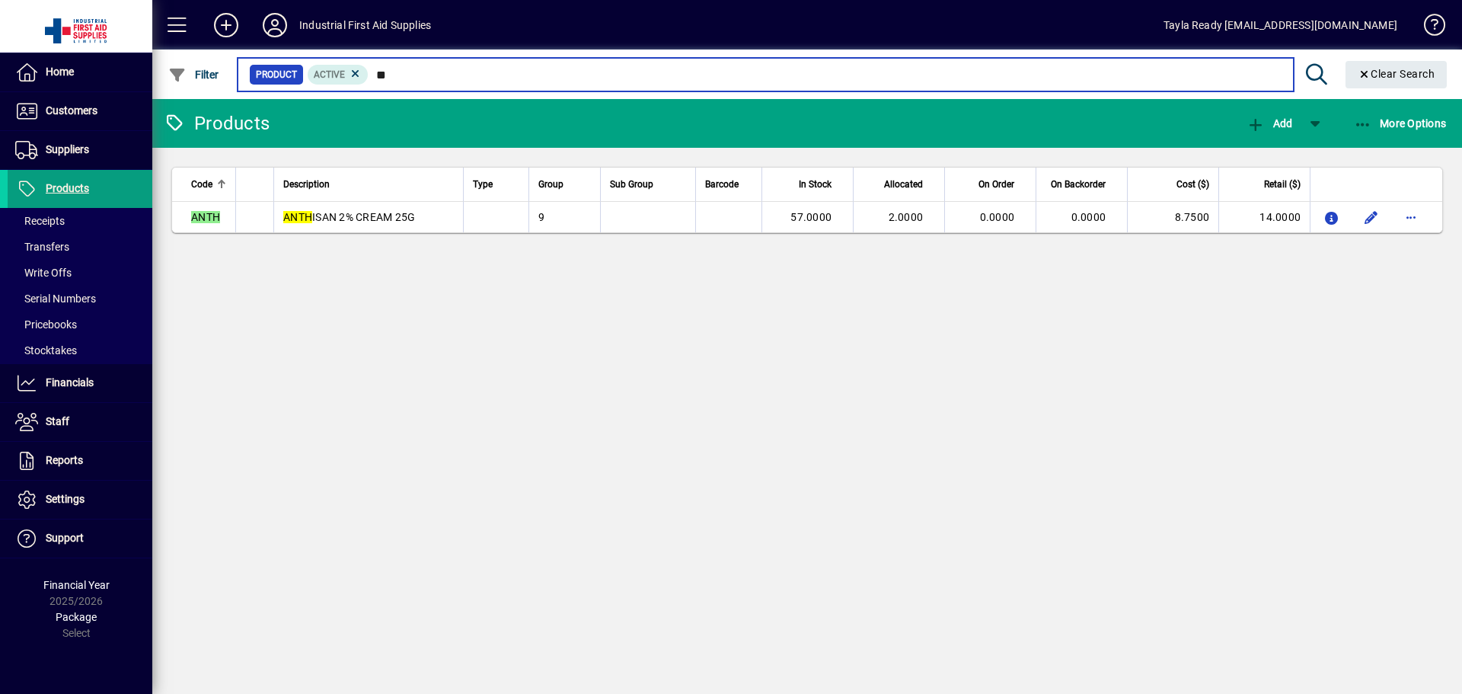
type input "*"
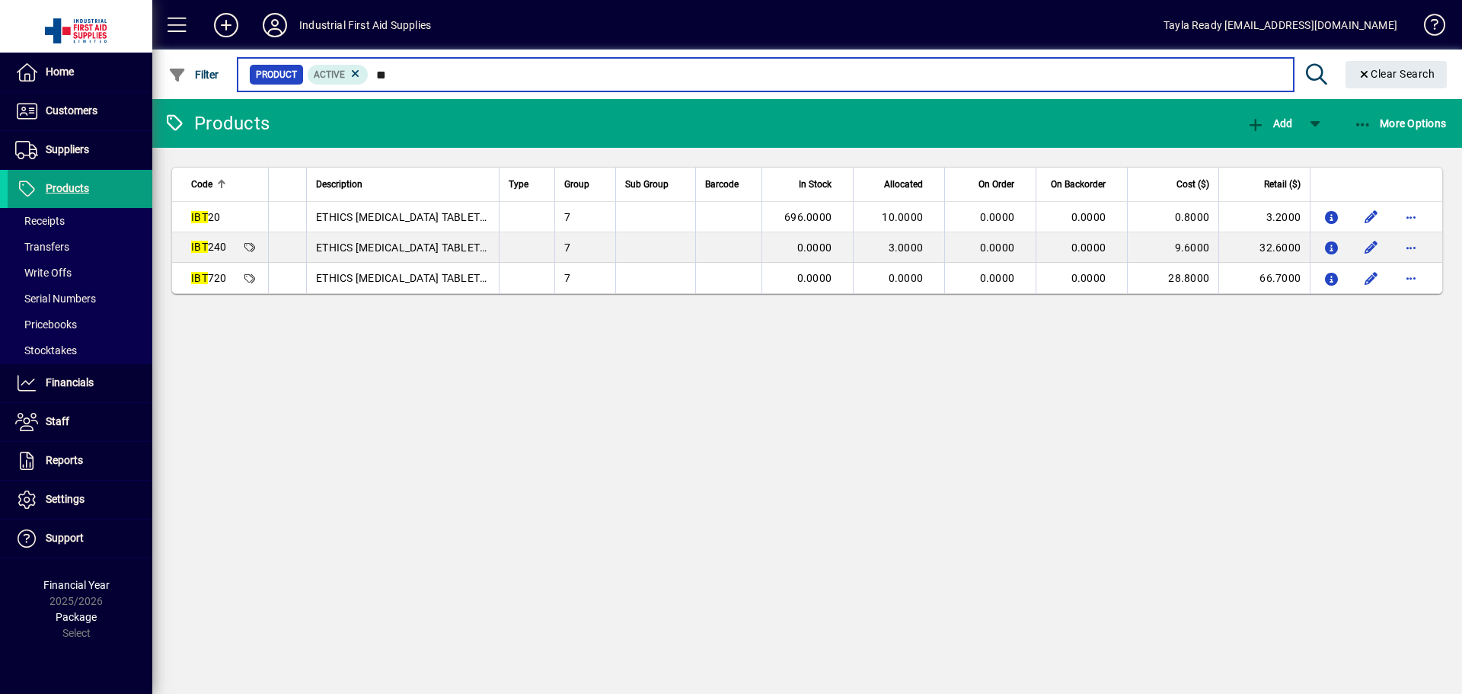
type input "*"
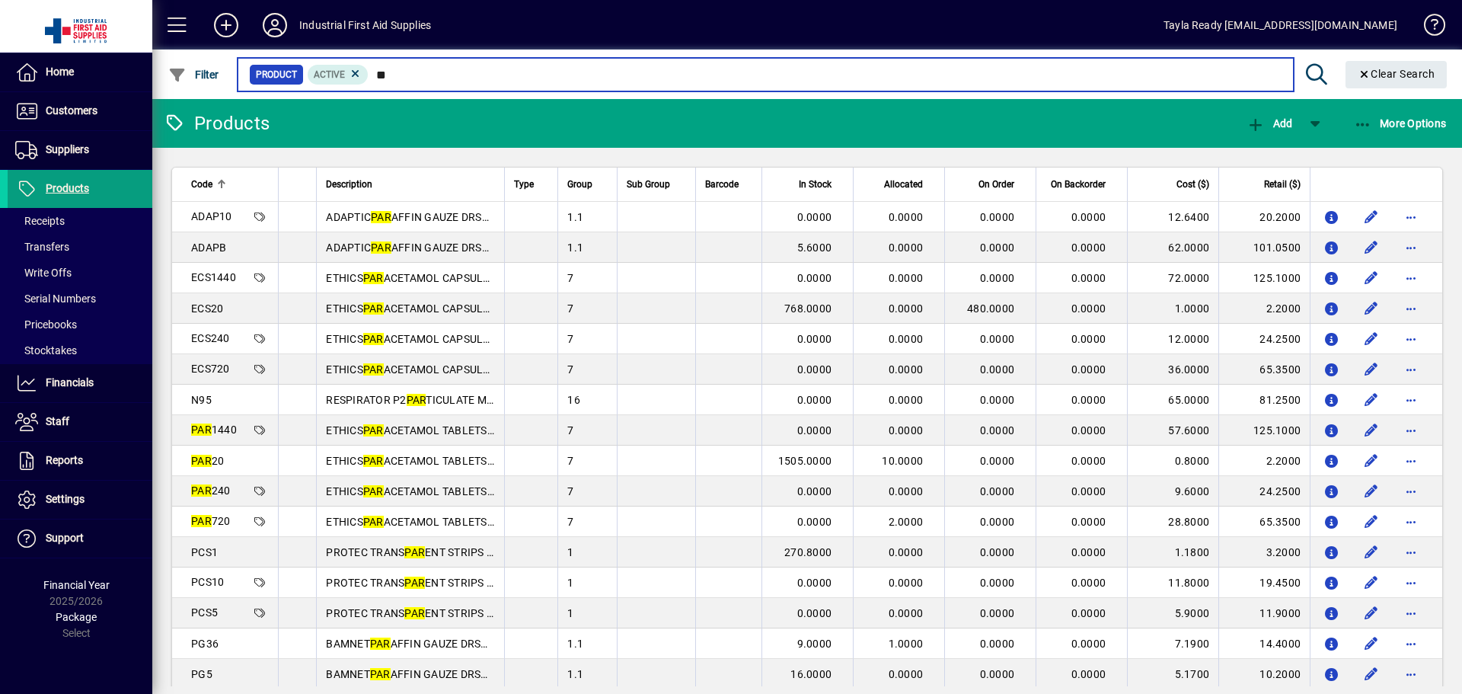
type input "*"
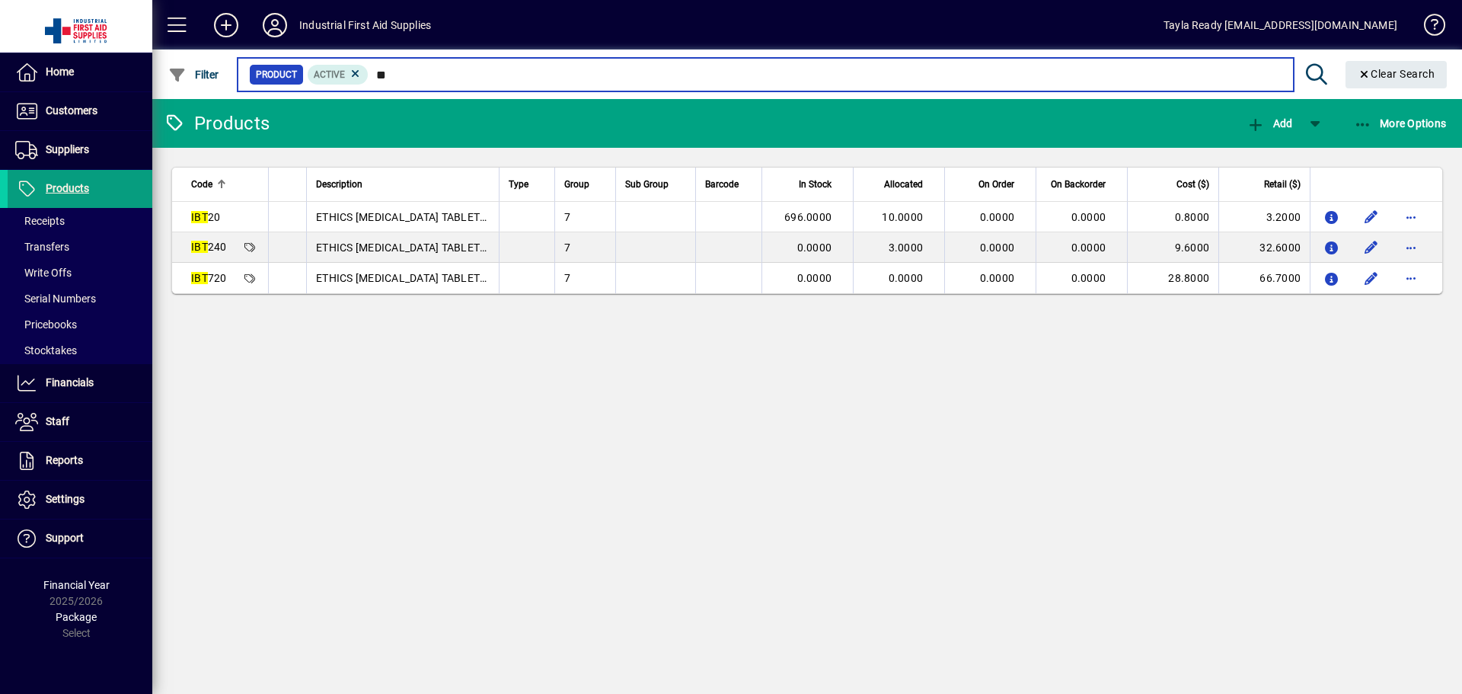
type input "*"
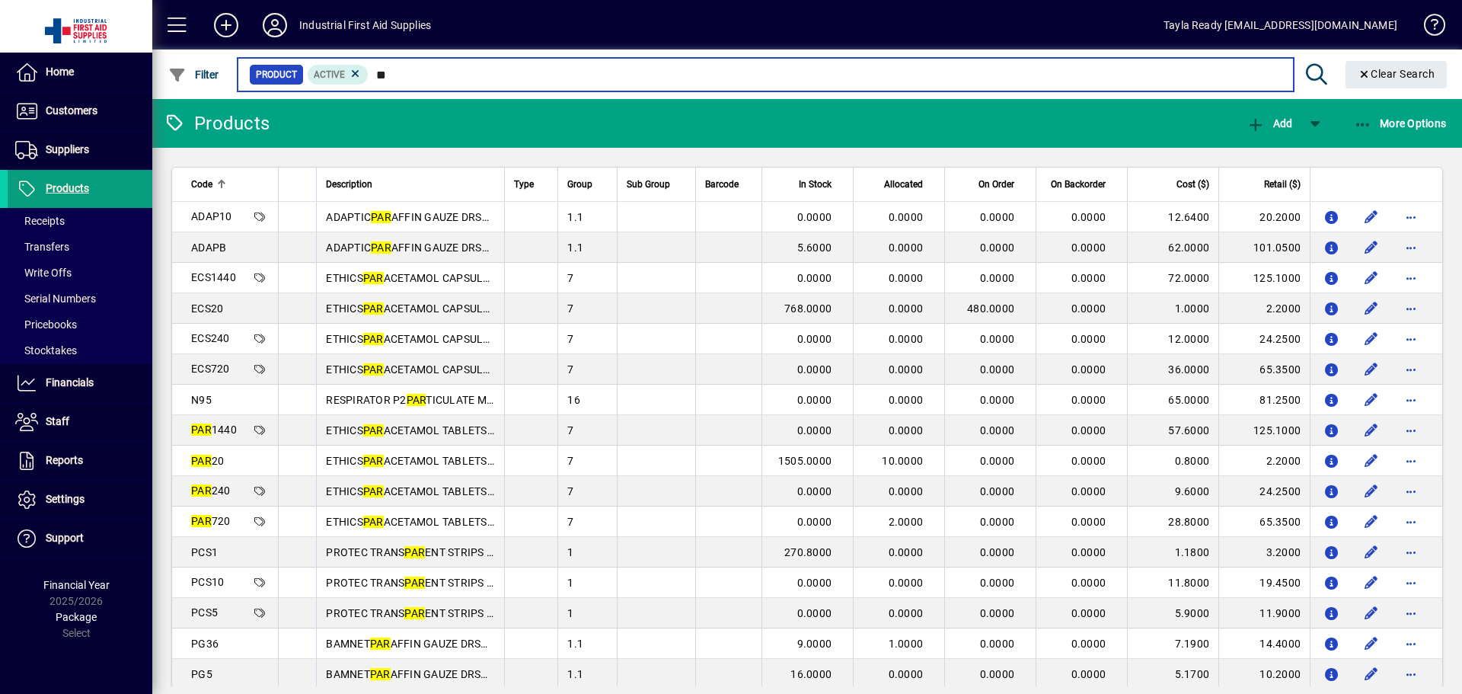
type input "*"
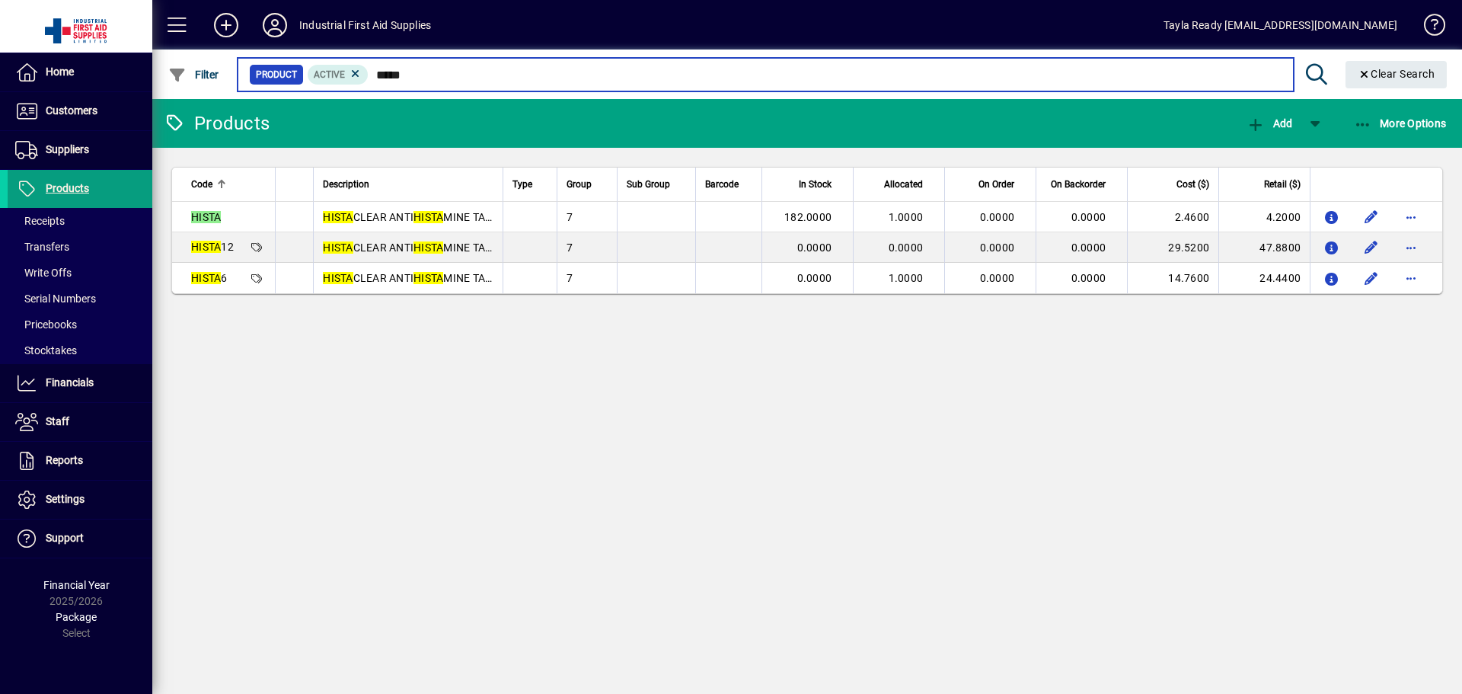
type input "*****"
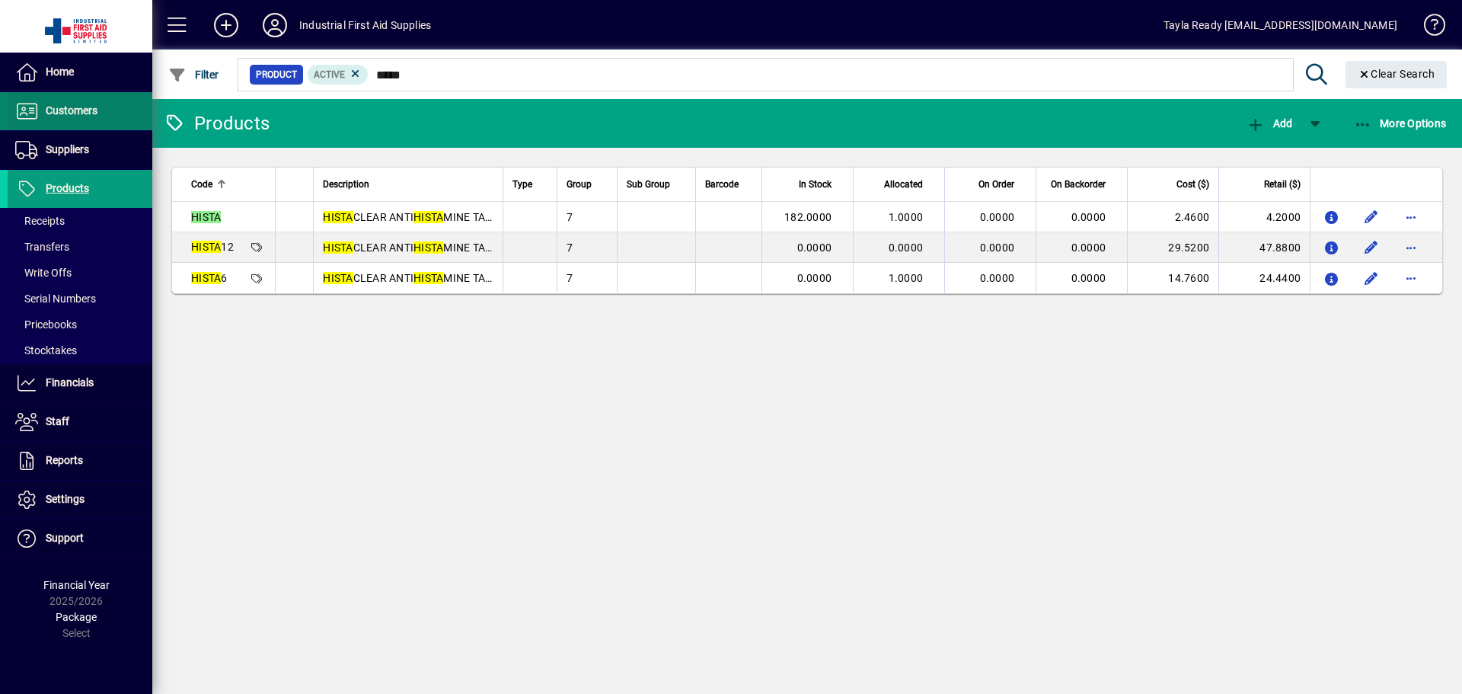
click at [94, 107] on span "Customers" at bounding box center [72, 110] width 52 height 12
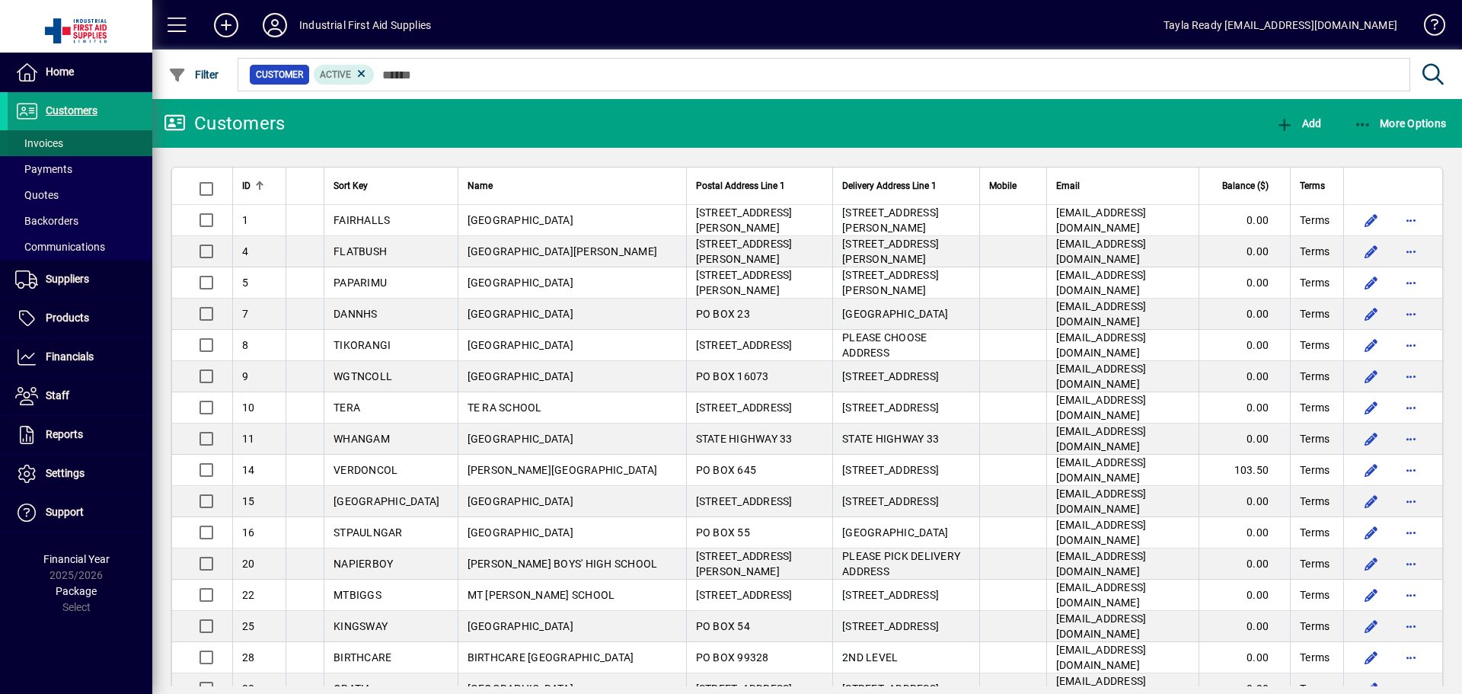
click at [95, 142] on span at bounding box center [80, 143] width 145 height 37
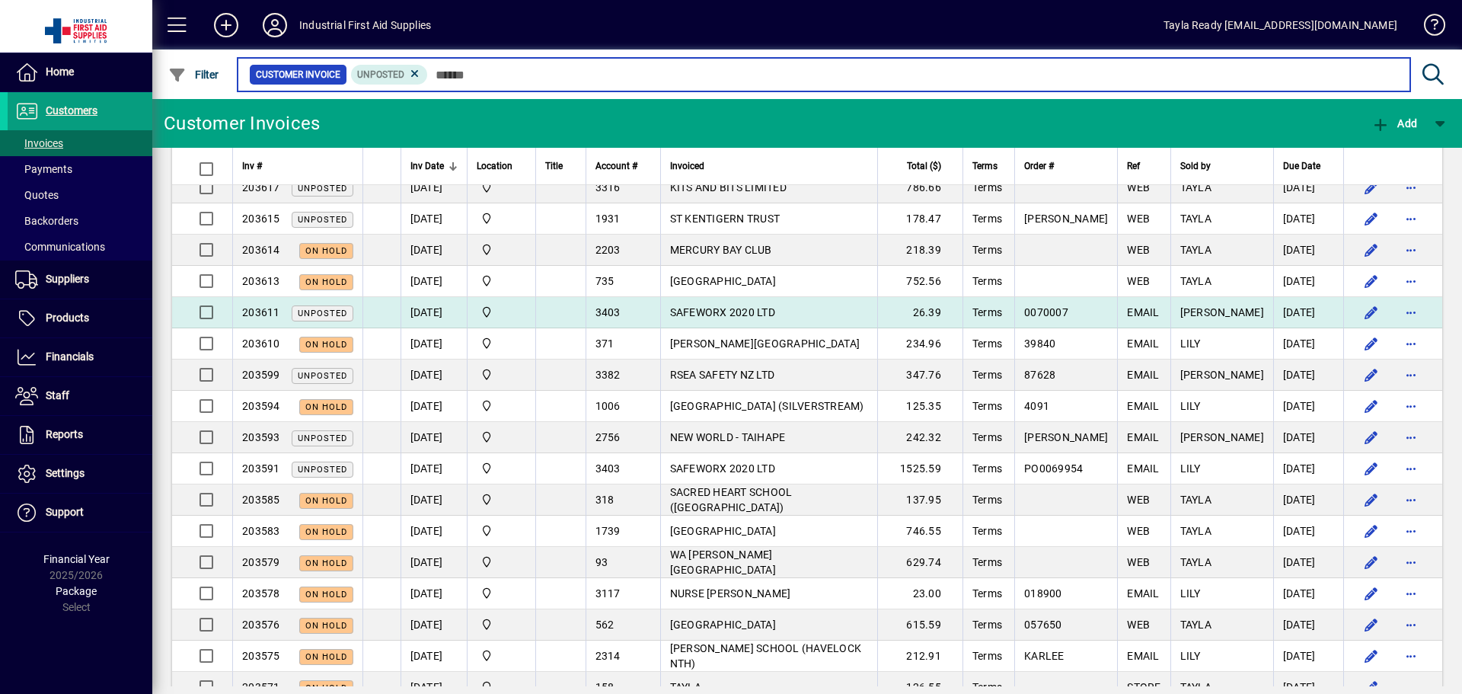
scroll to position [31, 0]
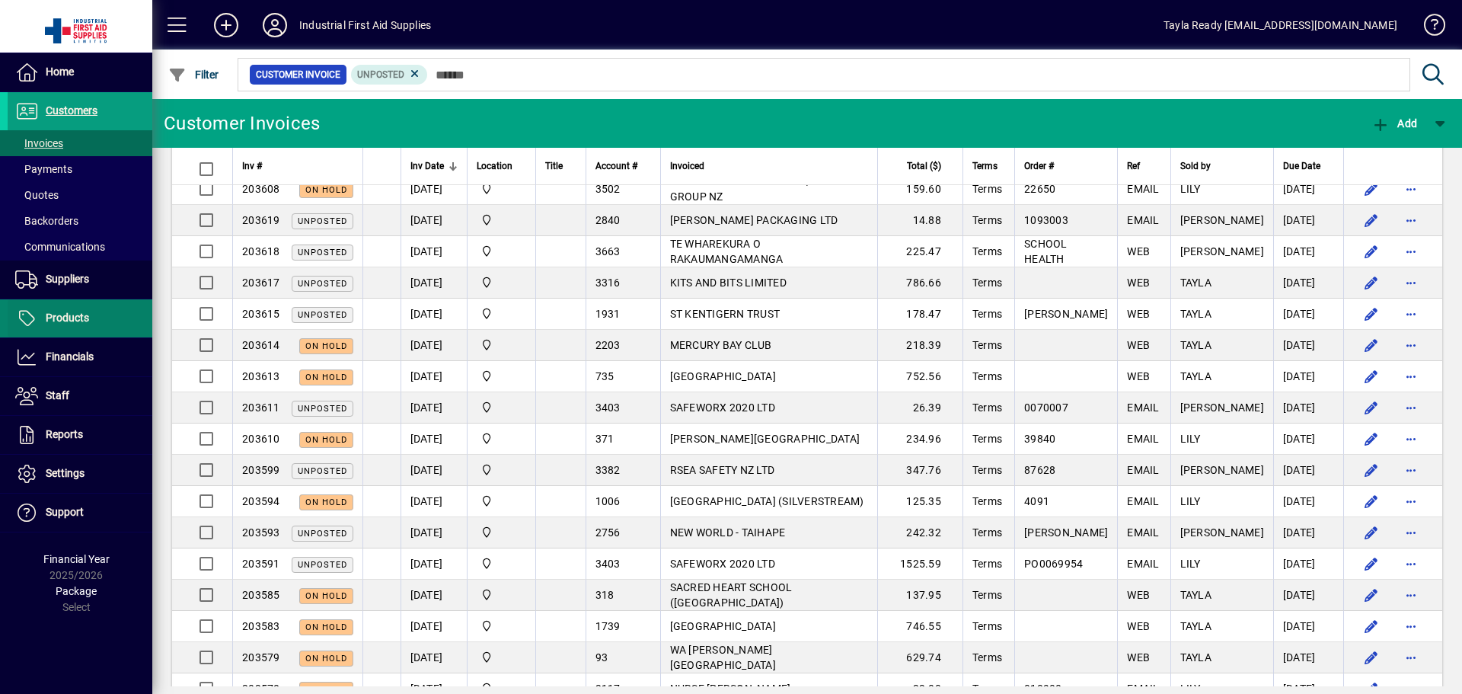
click at [88, 321] on span "Products" at bounding box center [67, 317] width 43 height 12
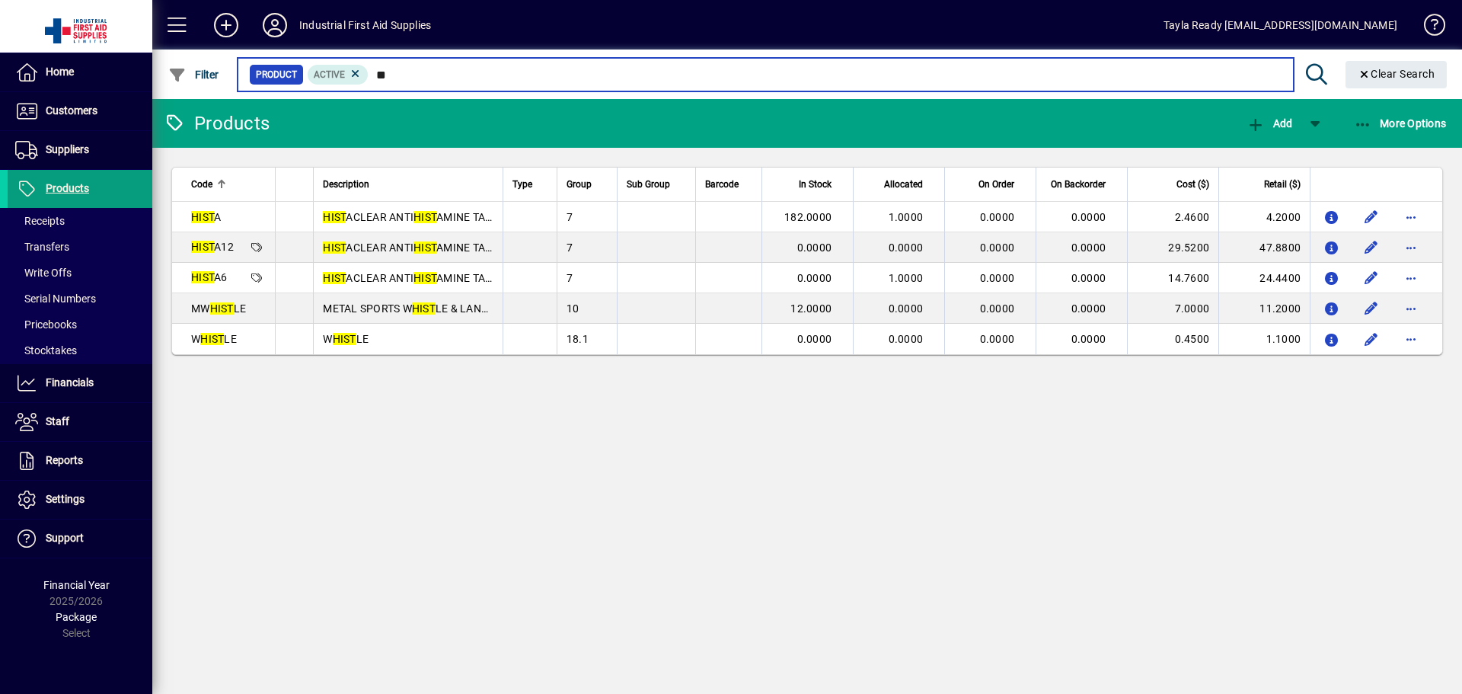
type input "*"
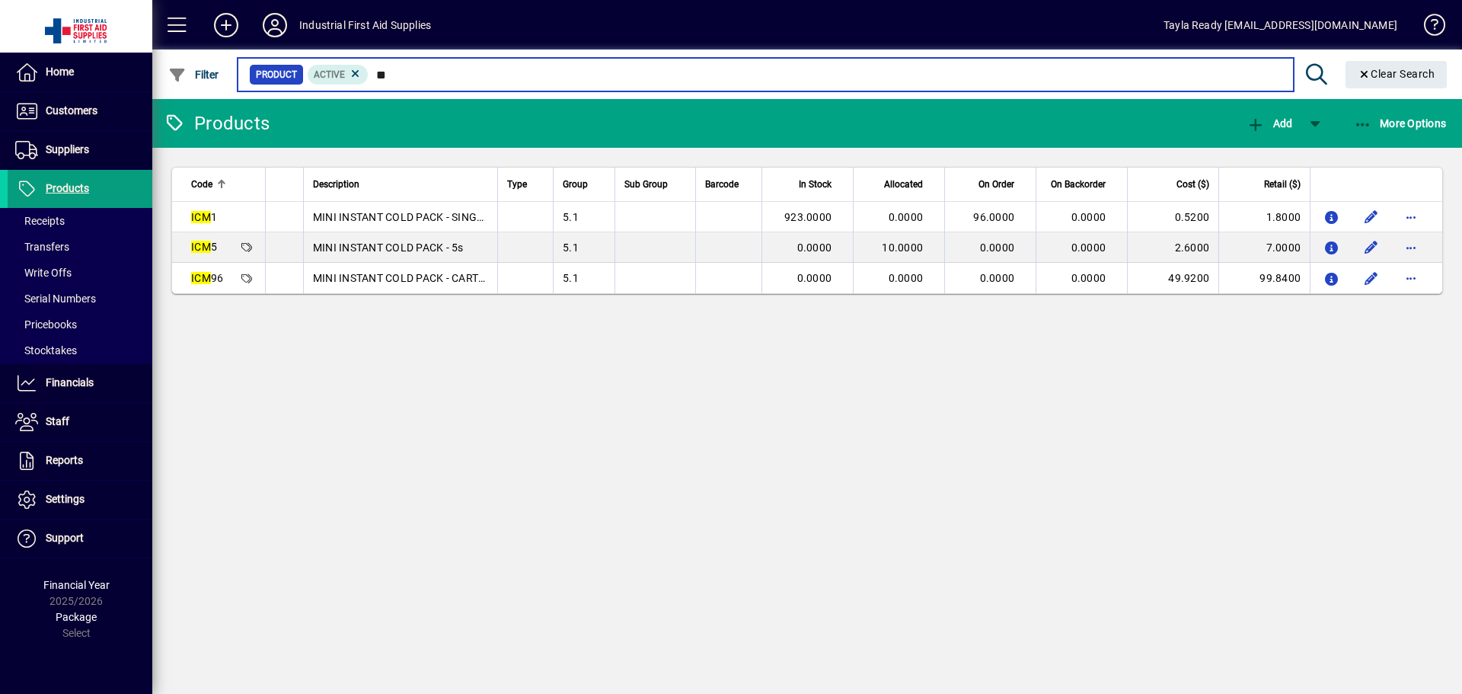
type input "*"
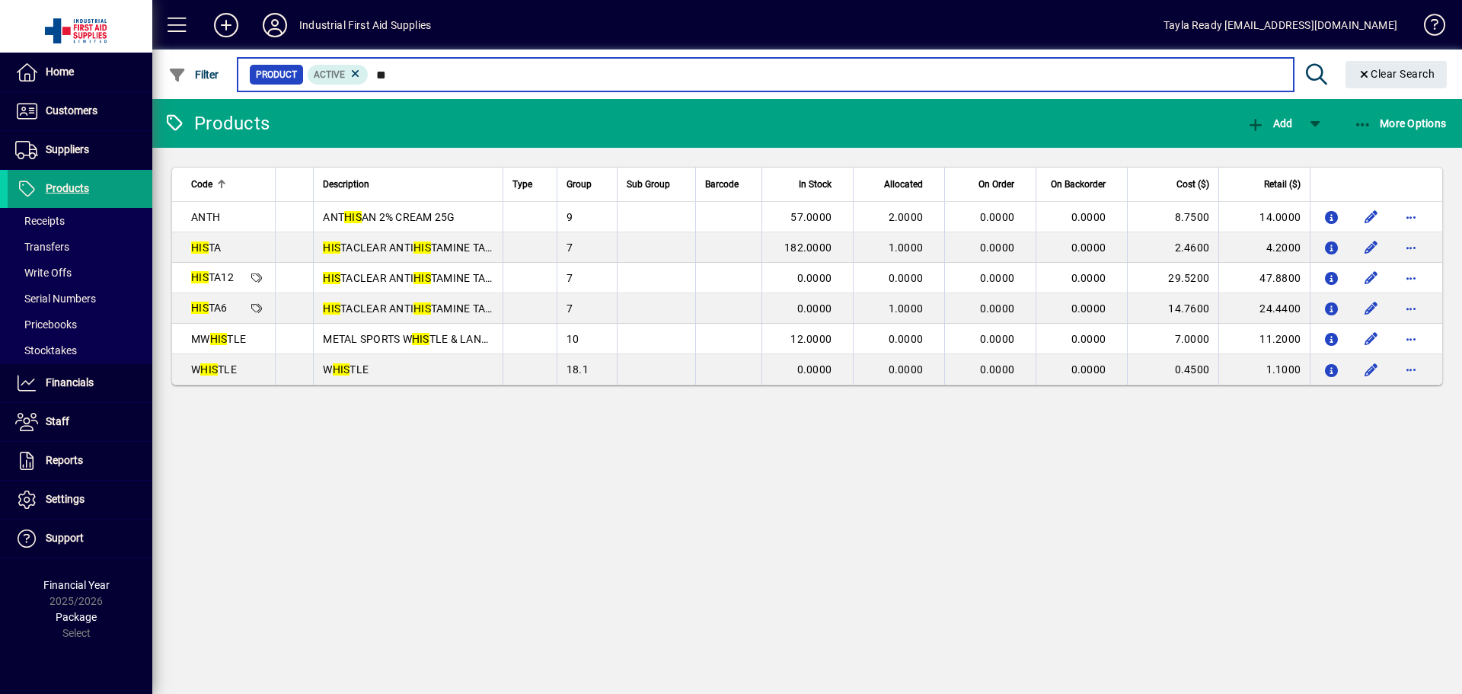
type input "*"
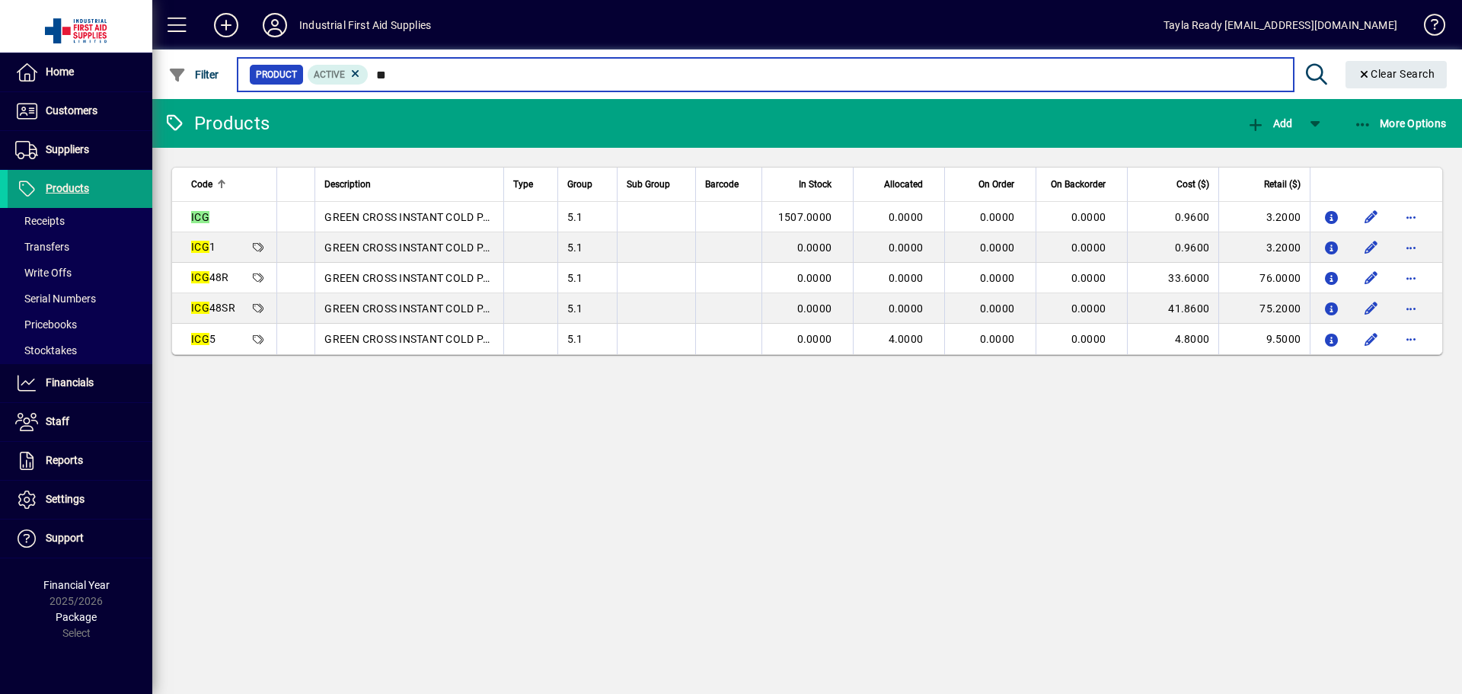
type input "*"
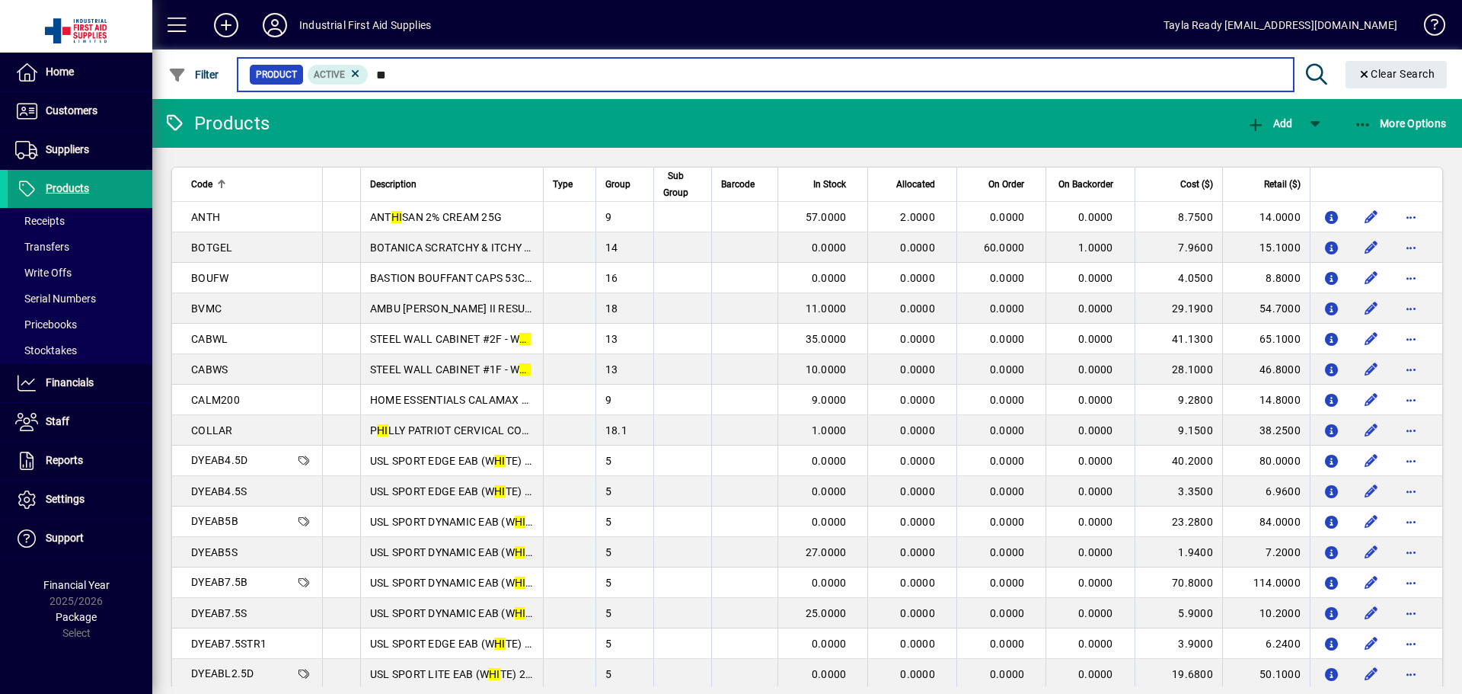
type input "*"
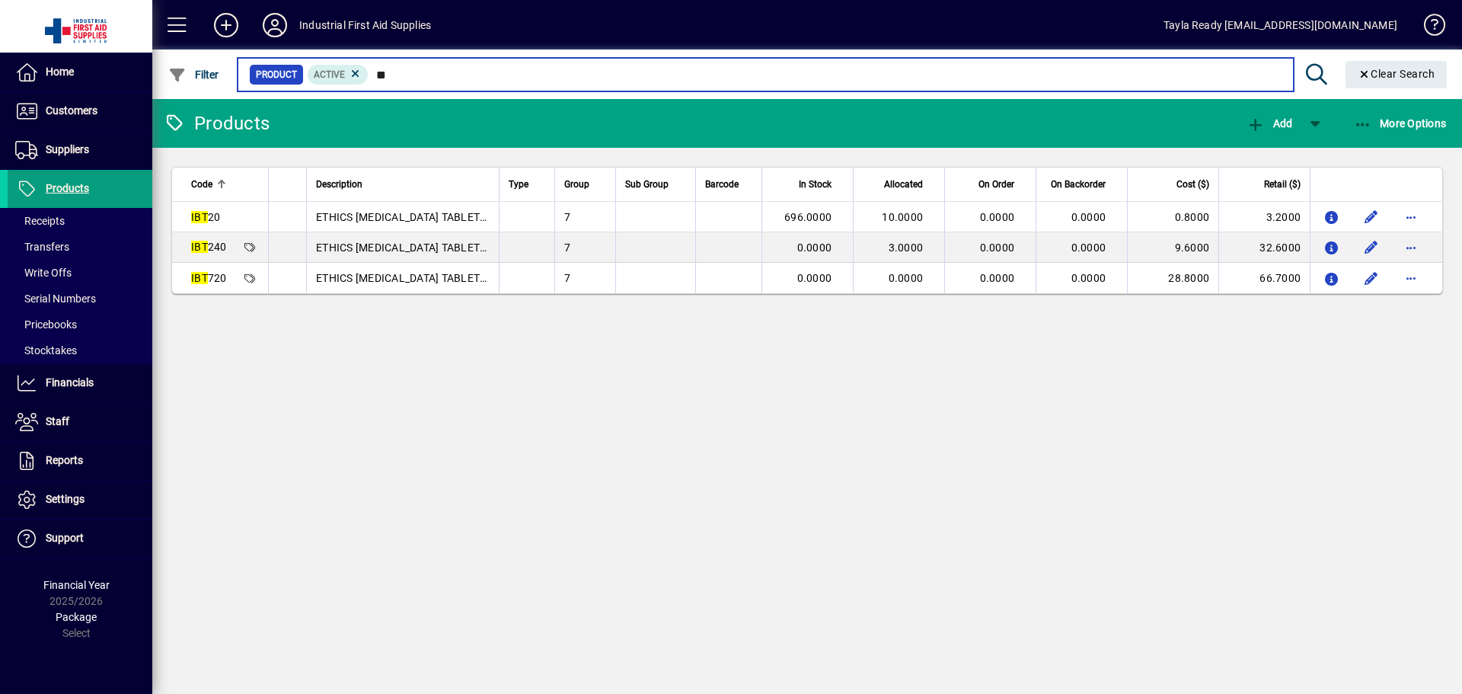
type input "*"
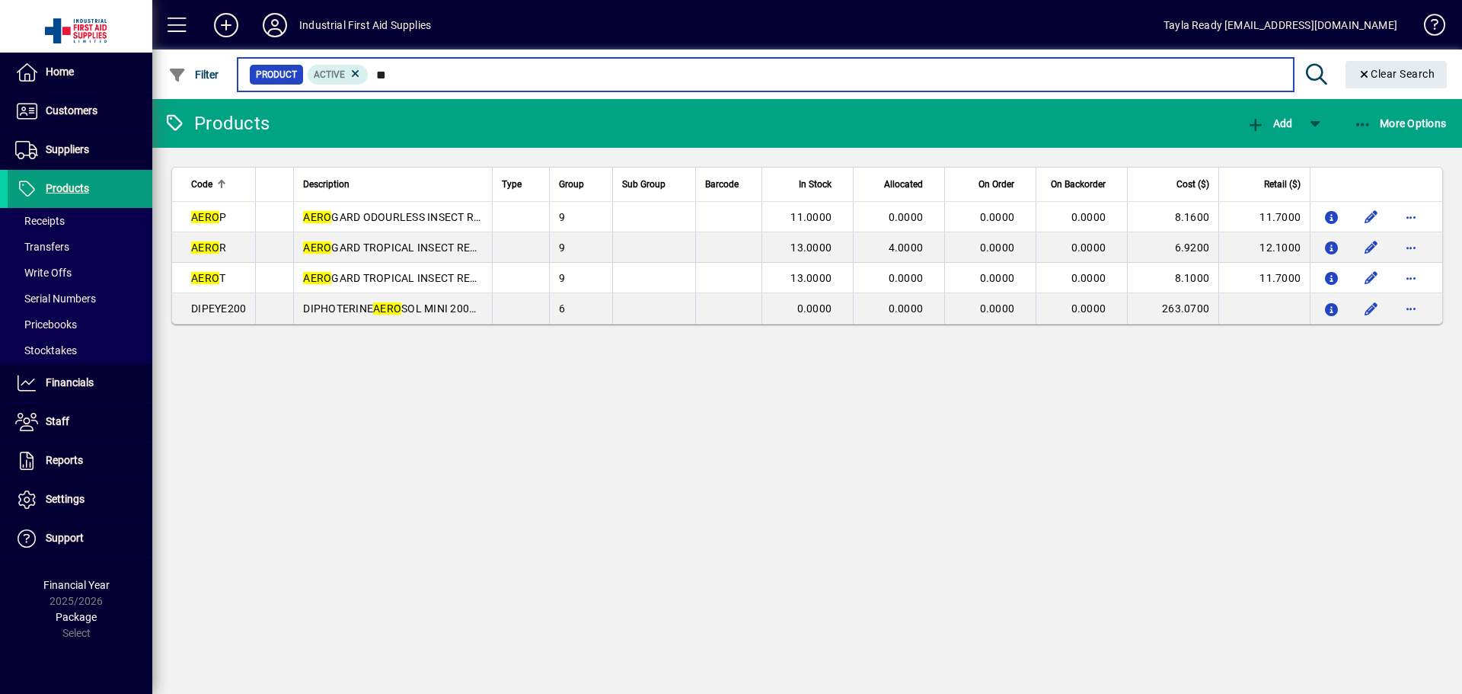
type input "*"
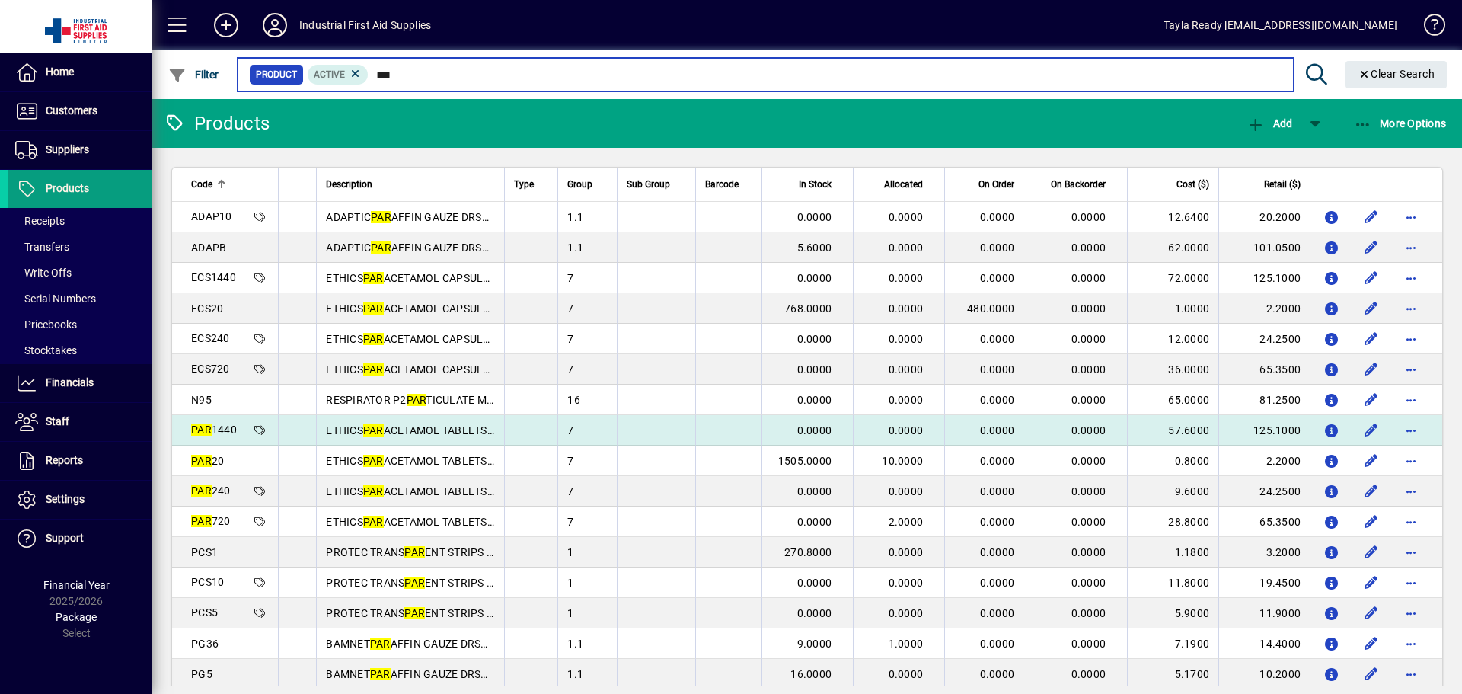
scroll to position [76, 0]
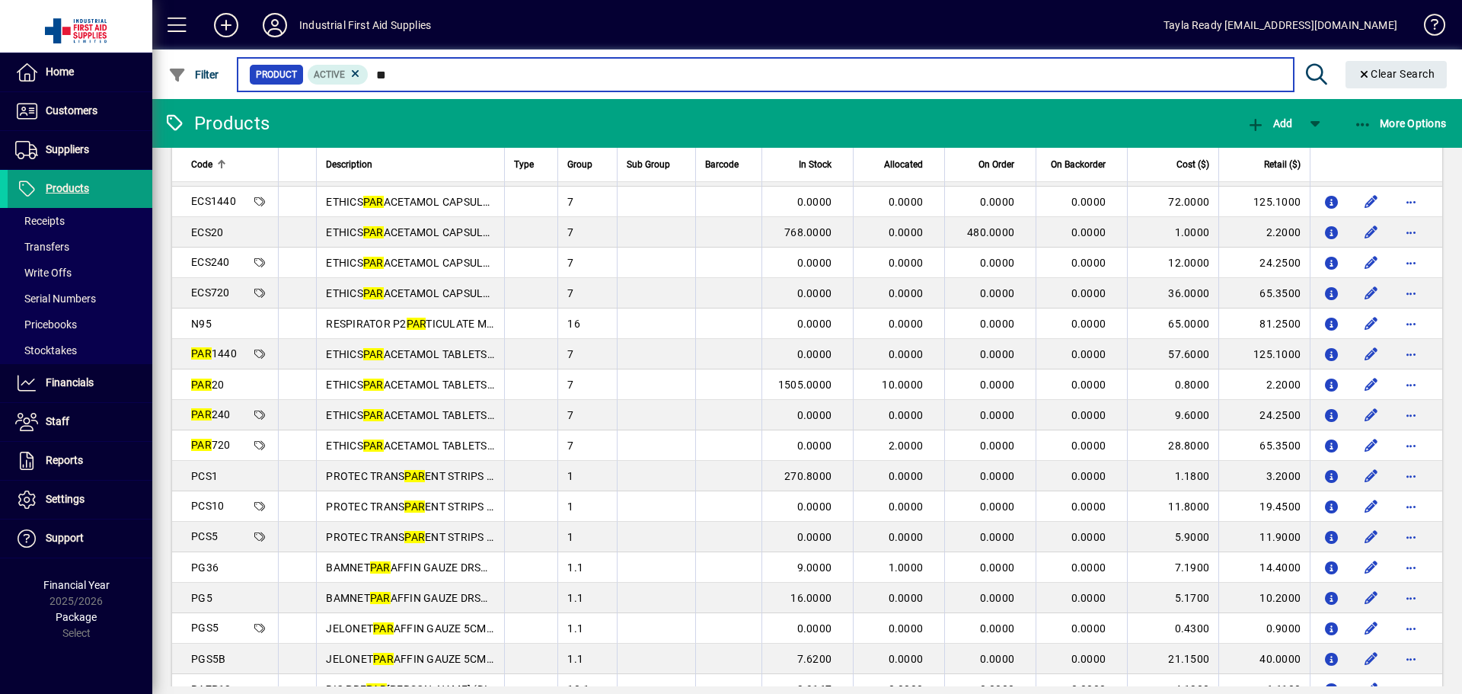
type input "*"
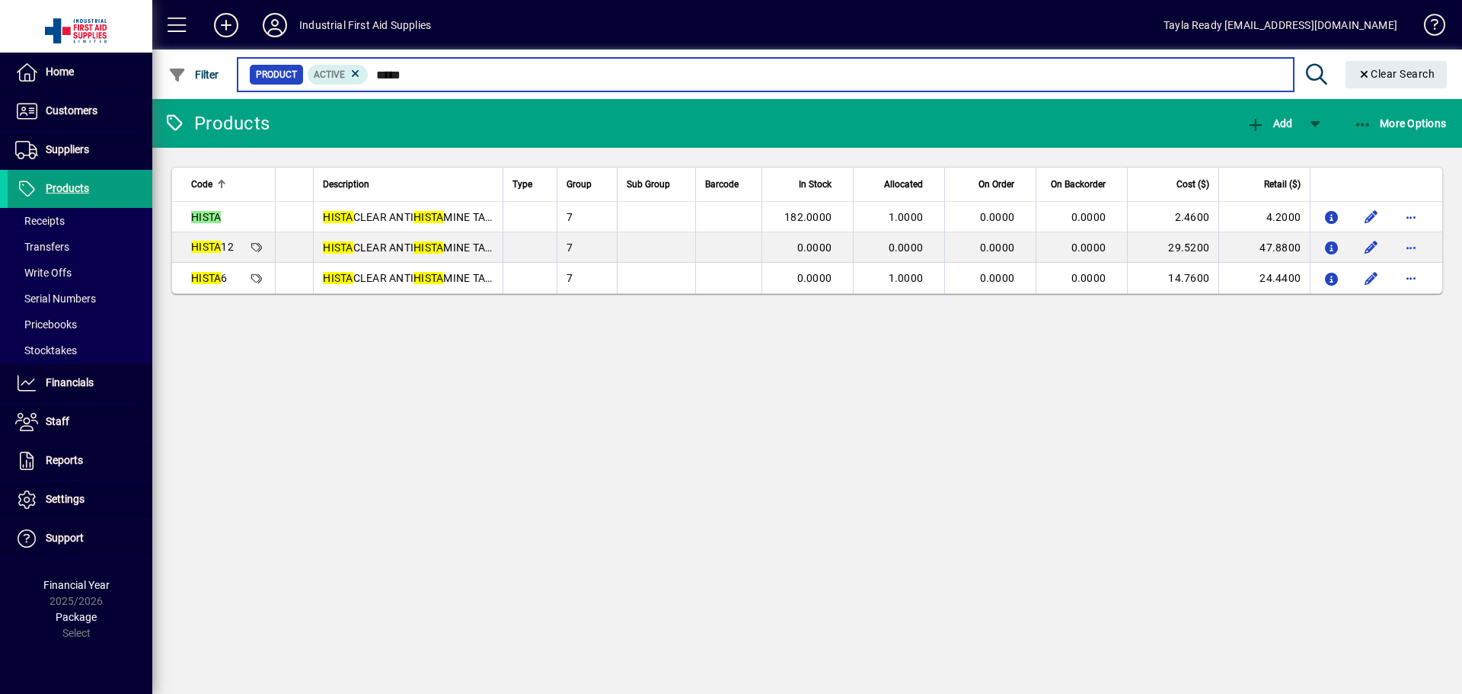
type input "*****"
